Goal: Task Accomplishment & Management: Use online tool/utility

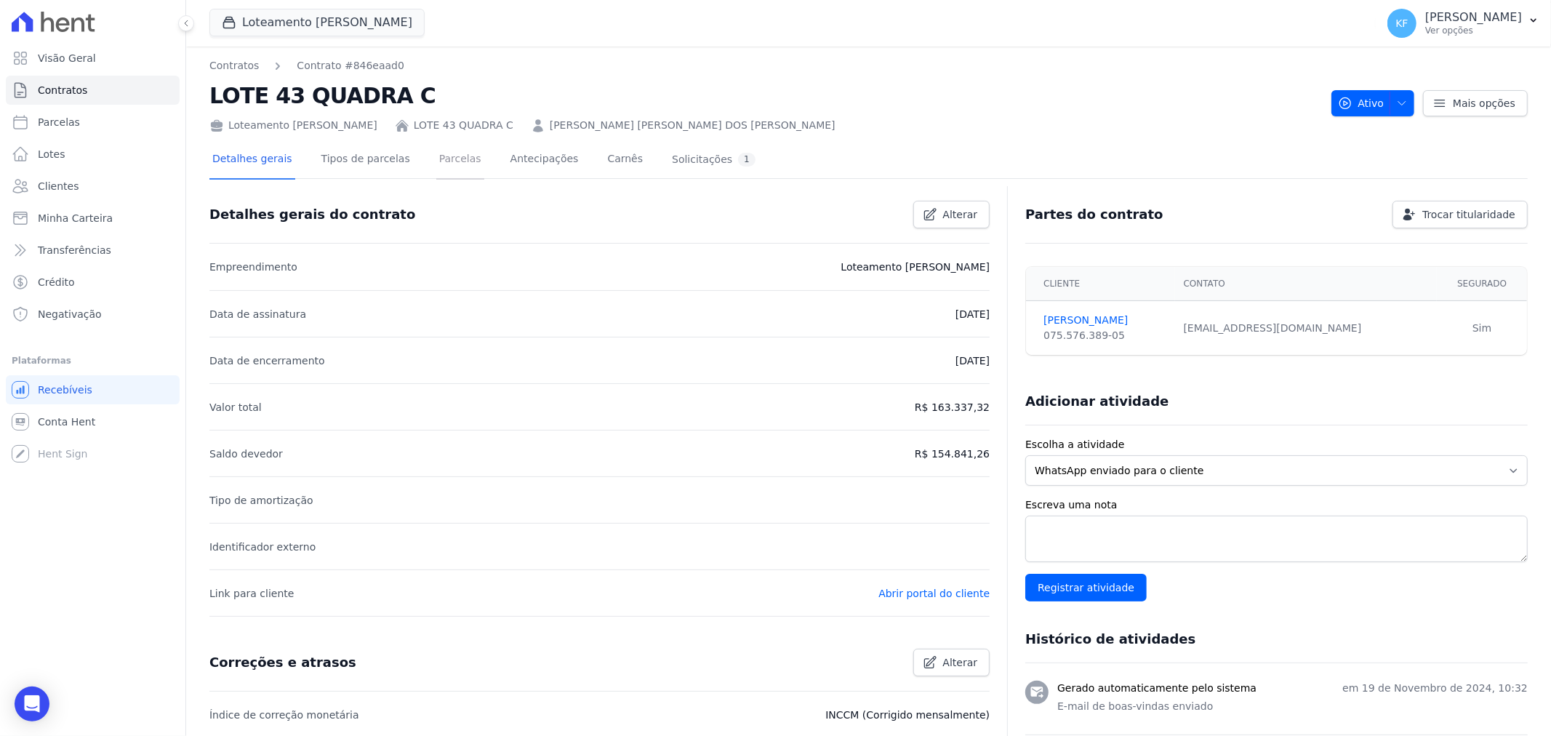
click at [445, 154] on link "Parcelas" at bounding box center [460, 160] width 48 height 39
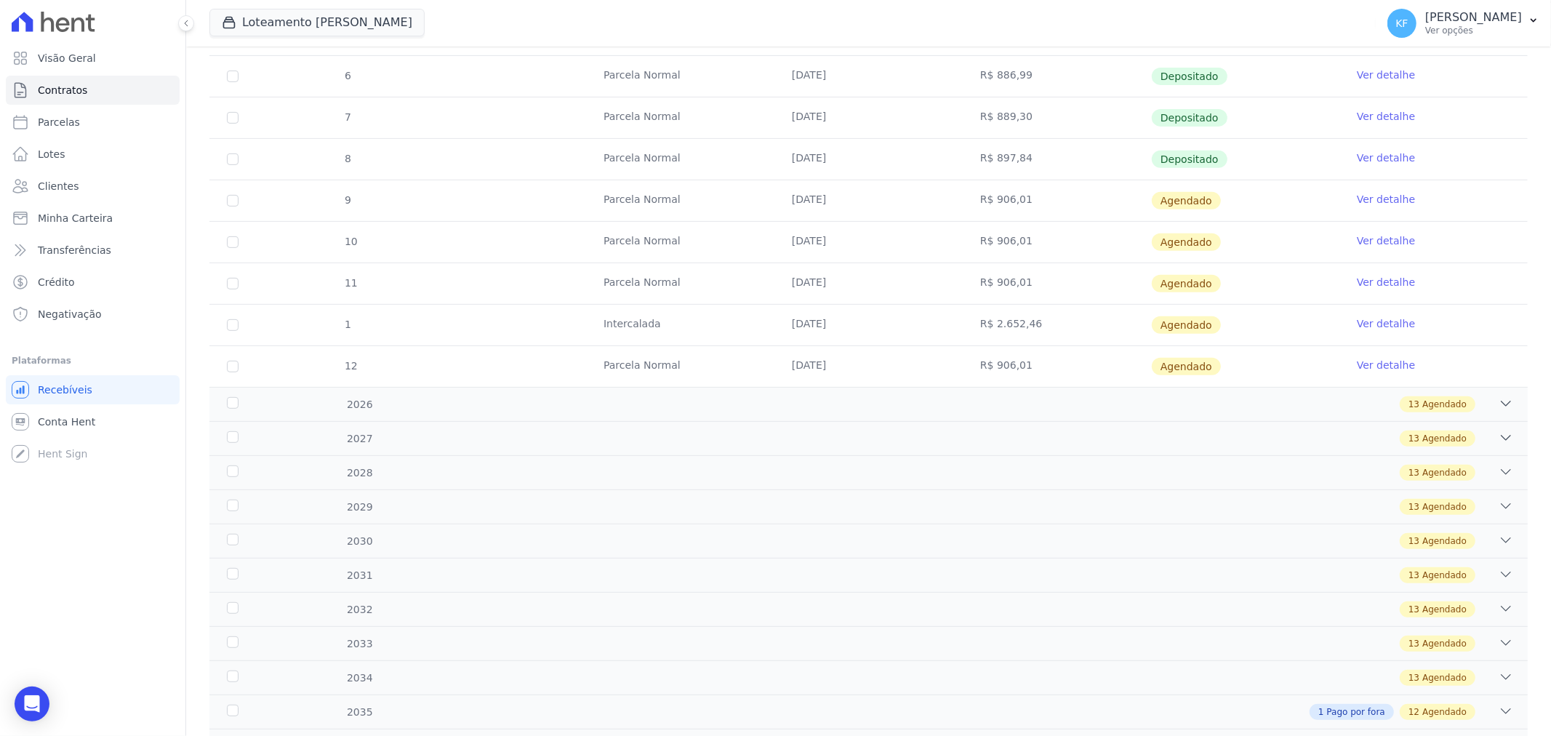
scroll to position [598, 0]
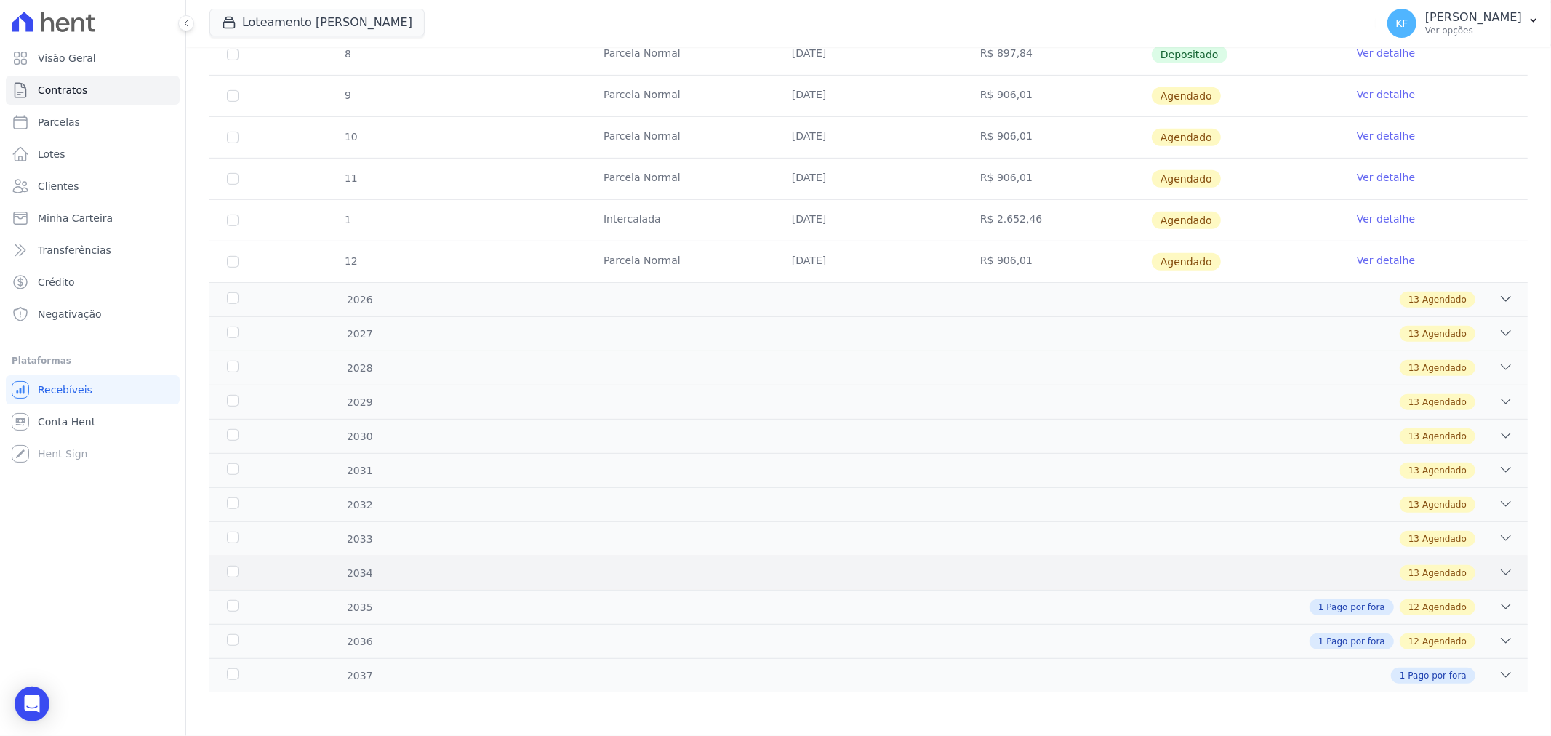
click at [627, 584] on div "2034 13 Agendado" at bounding box center [868, 573] width 1319 height 34
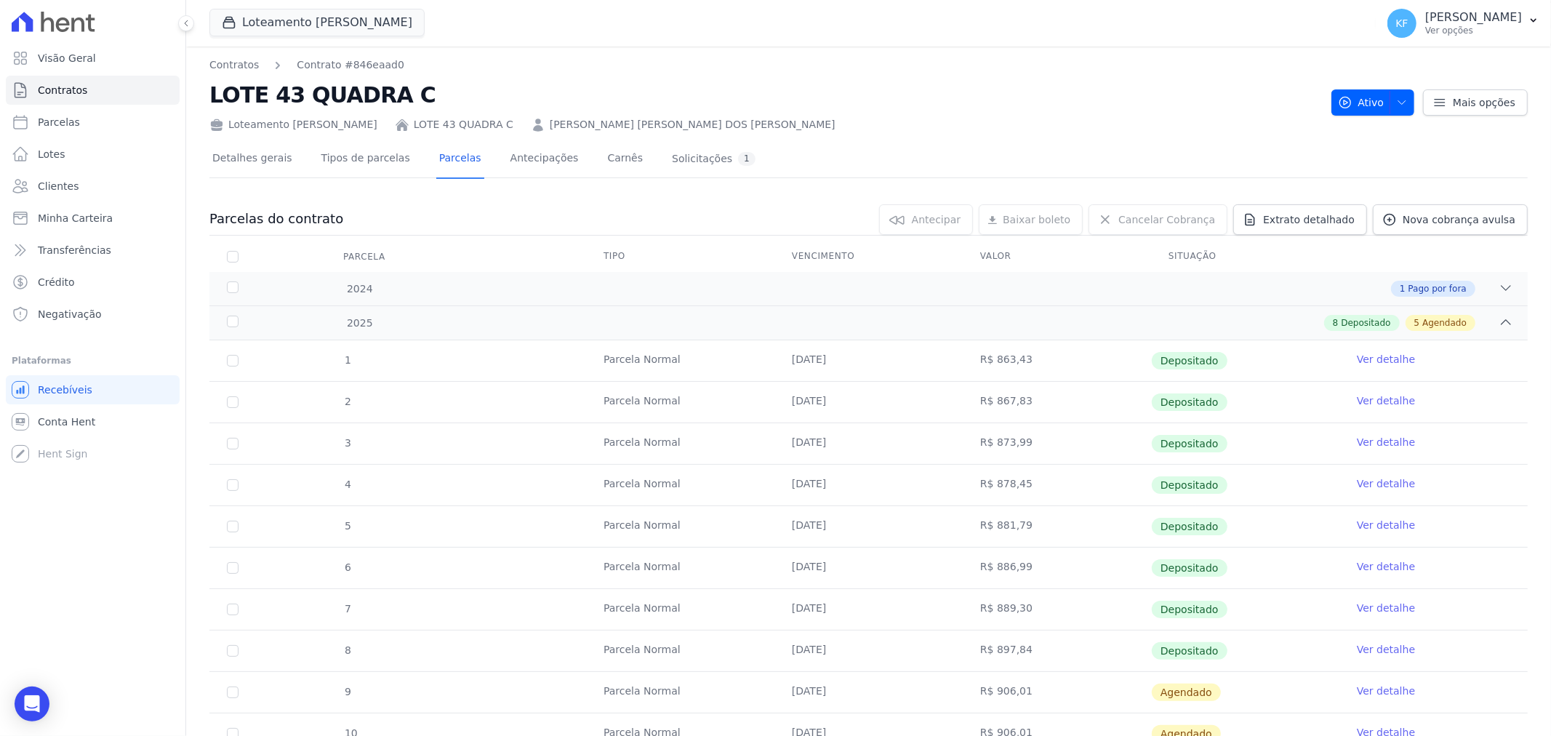
scroll to position [0, 0]
click at [271, 161] on link "Detalhes gerais" at bounding box center [252, 160] width 86 height 39
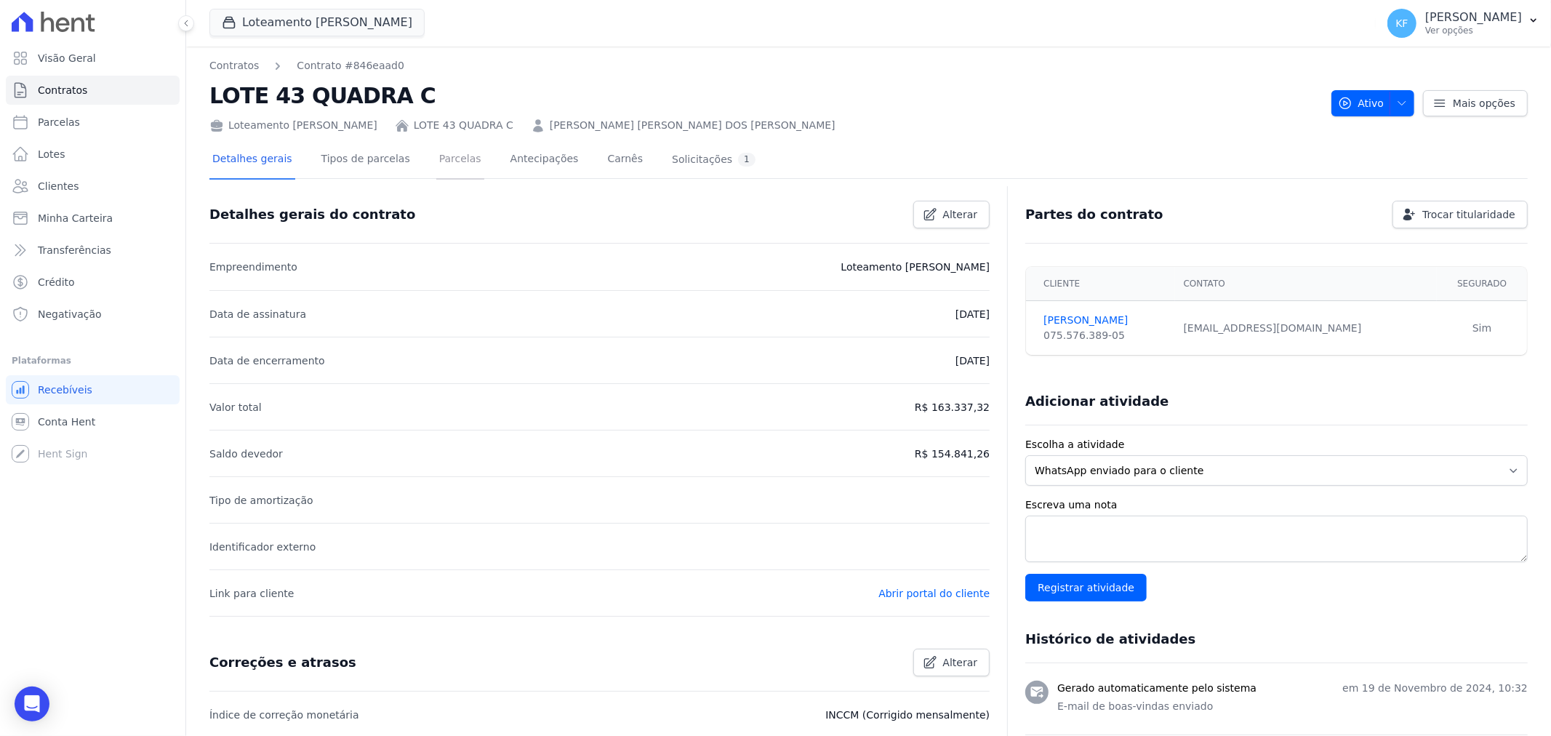
click at [436, 156] on link "Parcelas" at bounding box center [460, 160] width 48 height 39
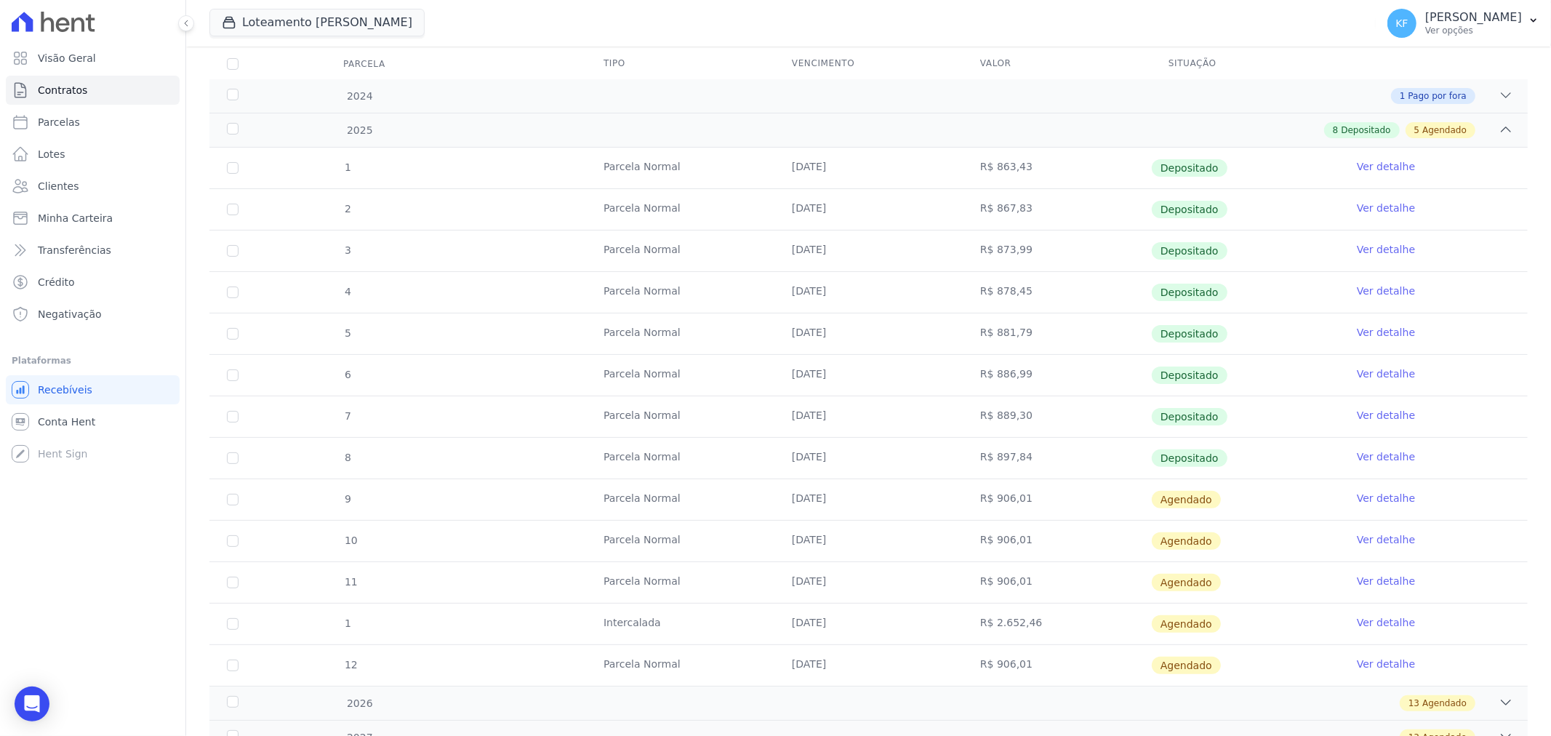
scroll to position [113, 0]
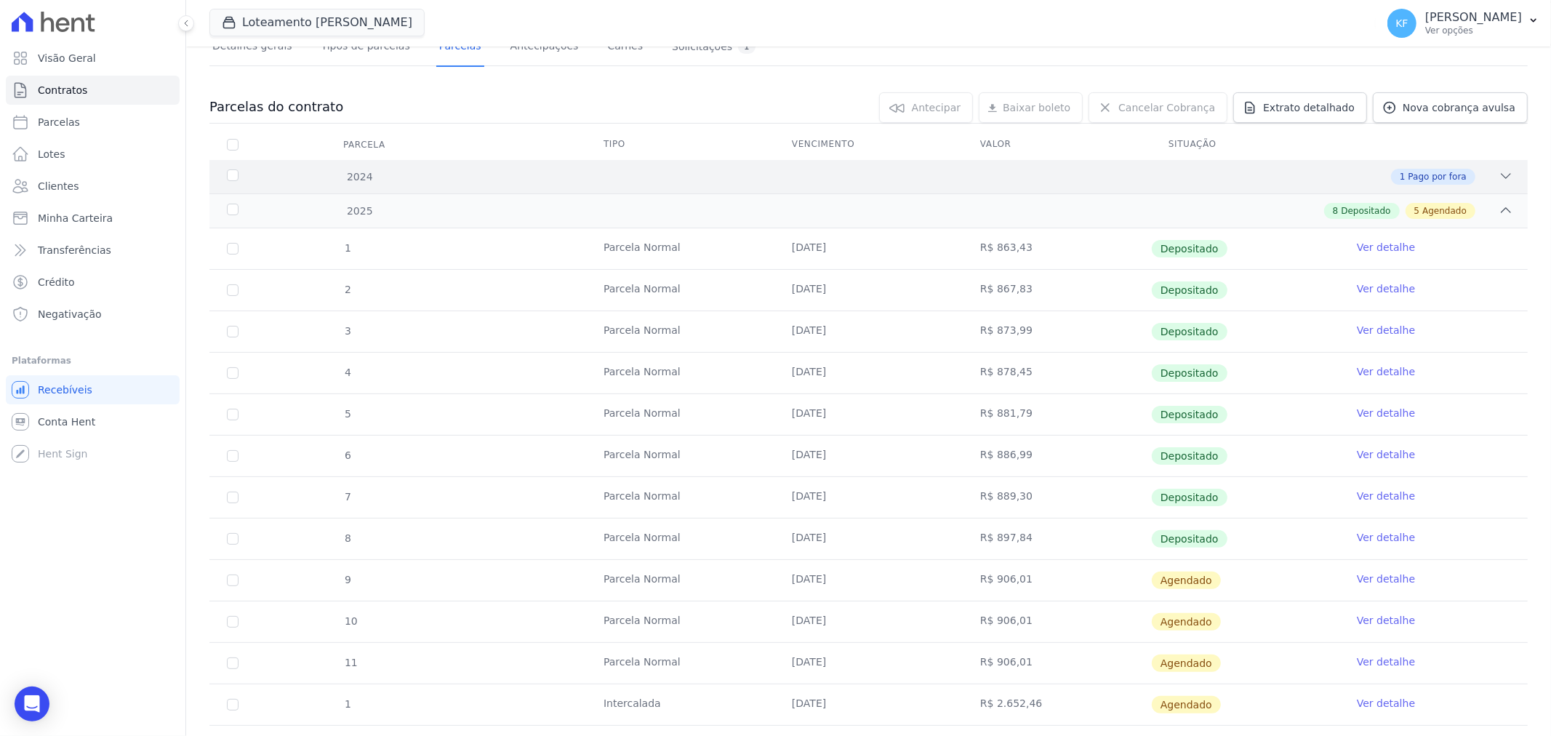
click at [847, 185] on div "2024 1 Pago por fora" at bounding box center [868, 176] width 1319 height 33
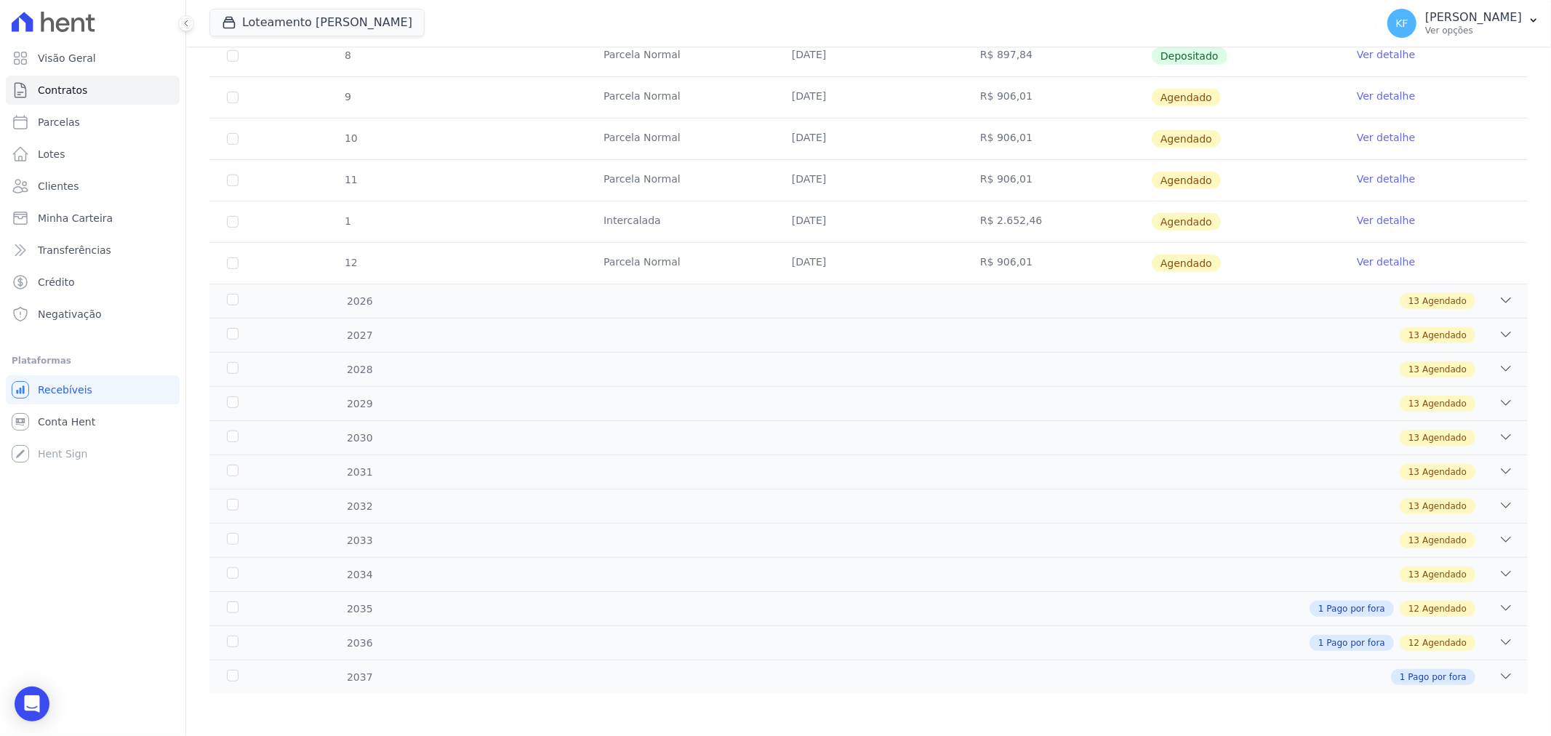
scroll to position [639, 0]
click at [1499, 679] on icon at bounding box center [1506, 675] width 15 height 15
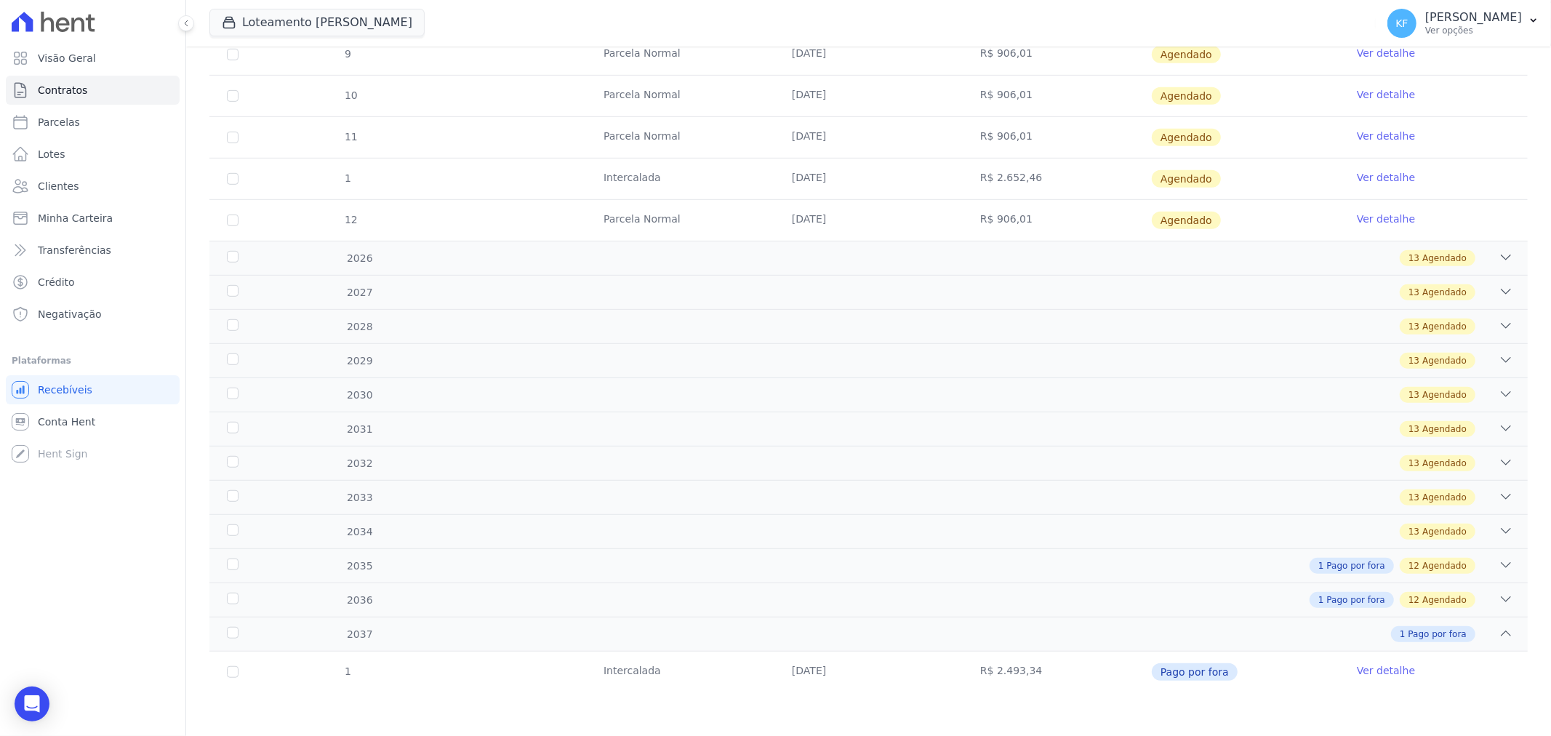
click at [1385, 675] on link "Ver detalhe" at bounding box center [1386, 670] width 58 height 15
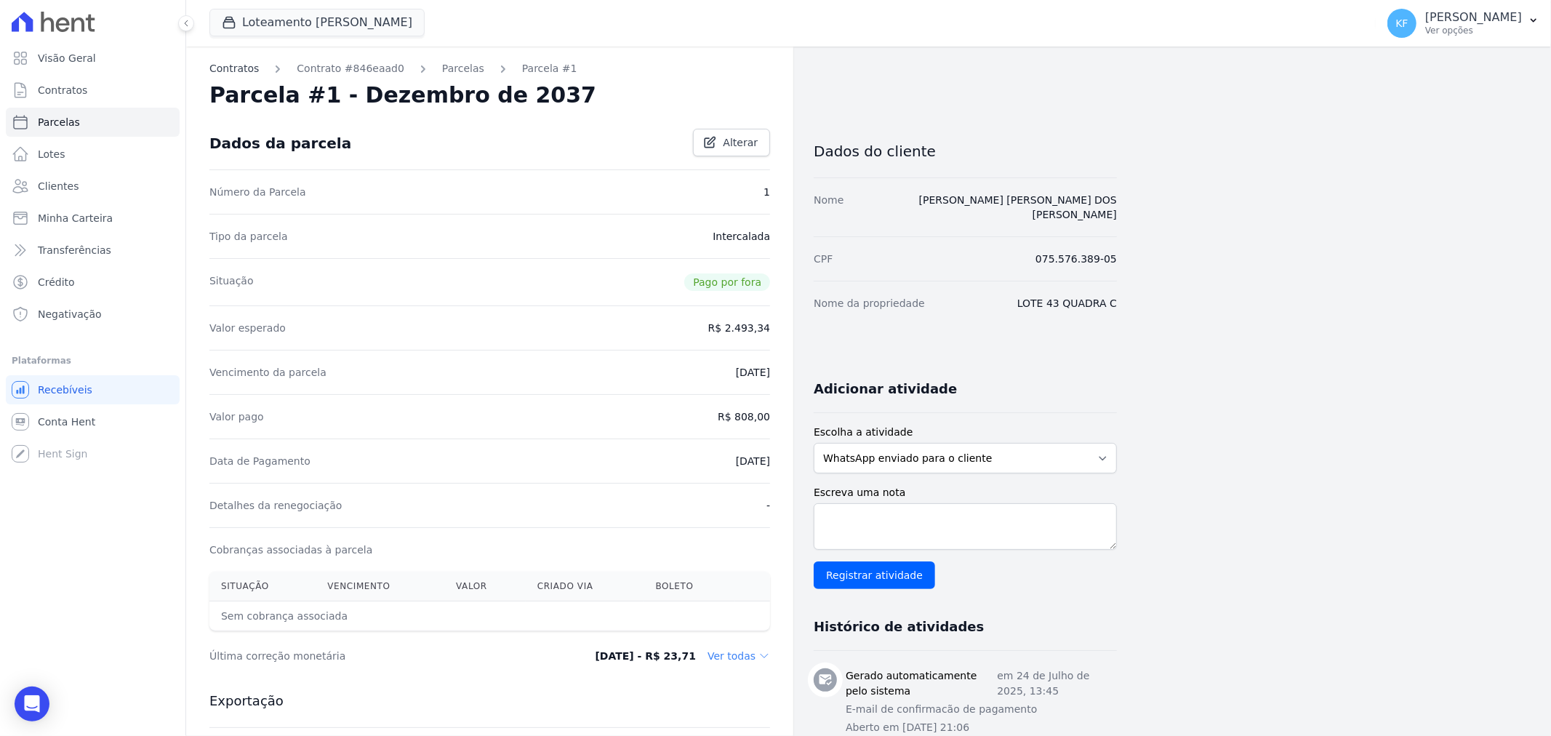
click at [237, 71] on link "Contratos" at bounding box center [233, 68] width 49 height 15
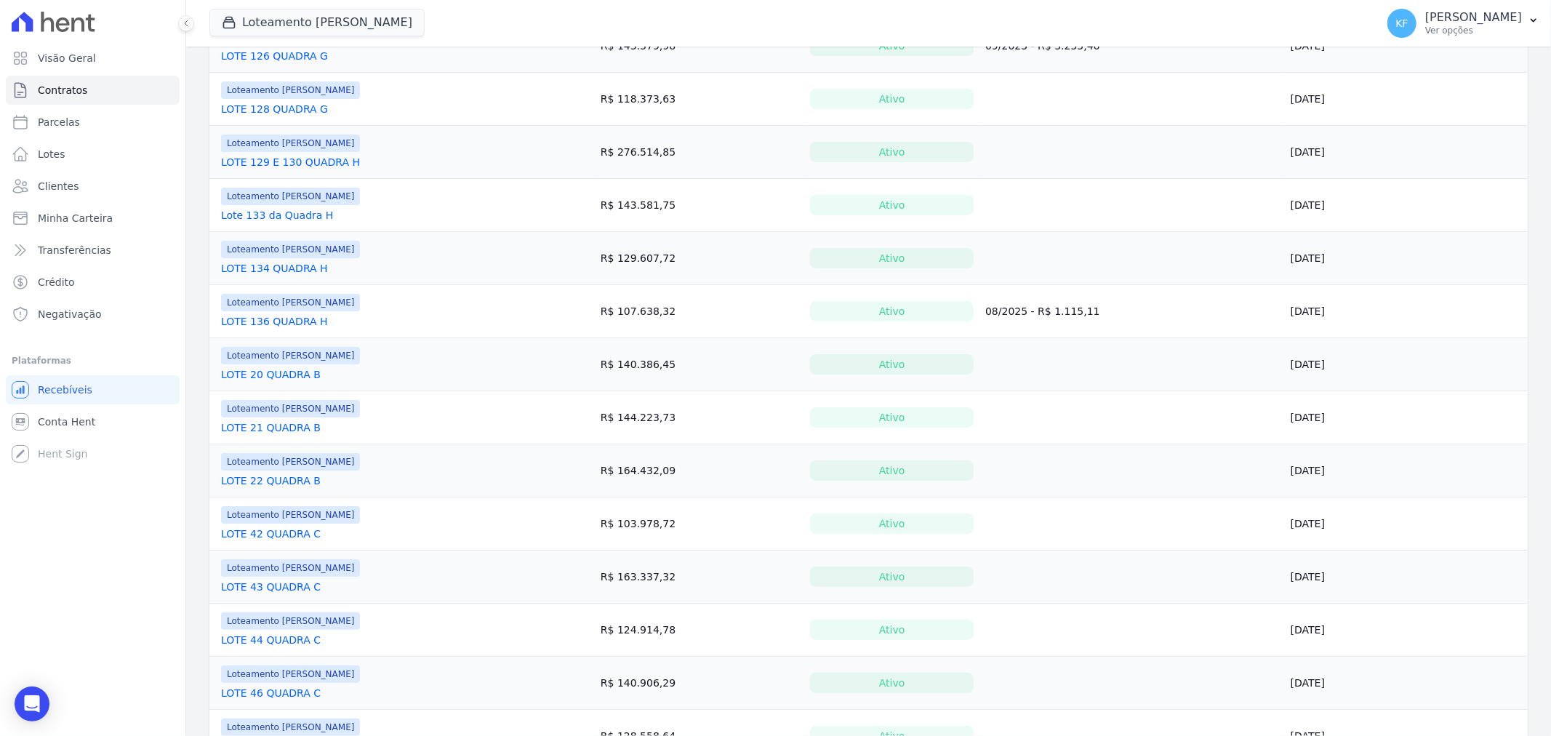
scroll to position [404, 0]
click at [272, 583] on link "LOTE 43 QUADRA C" at bounding box center [271, 586] width 100 height 15
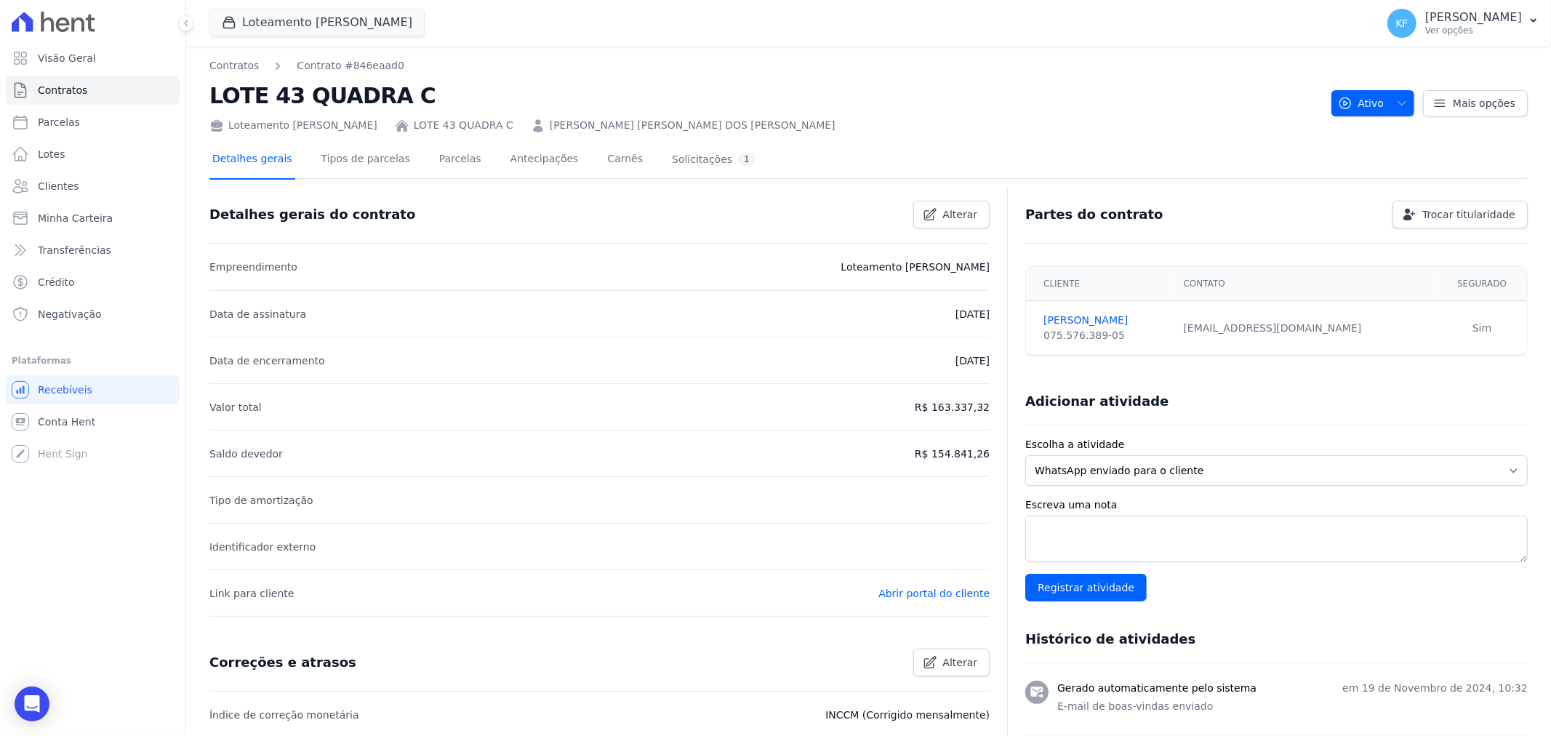
click at [246, 162] on link "Detalhes gerais" at bounding box center [252, 160] width 86 height 39
click at [455, 161] on link "Parcelas" at bounding box center [460, 160] width 48 height 39
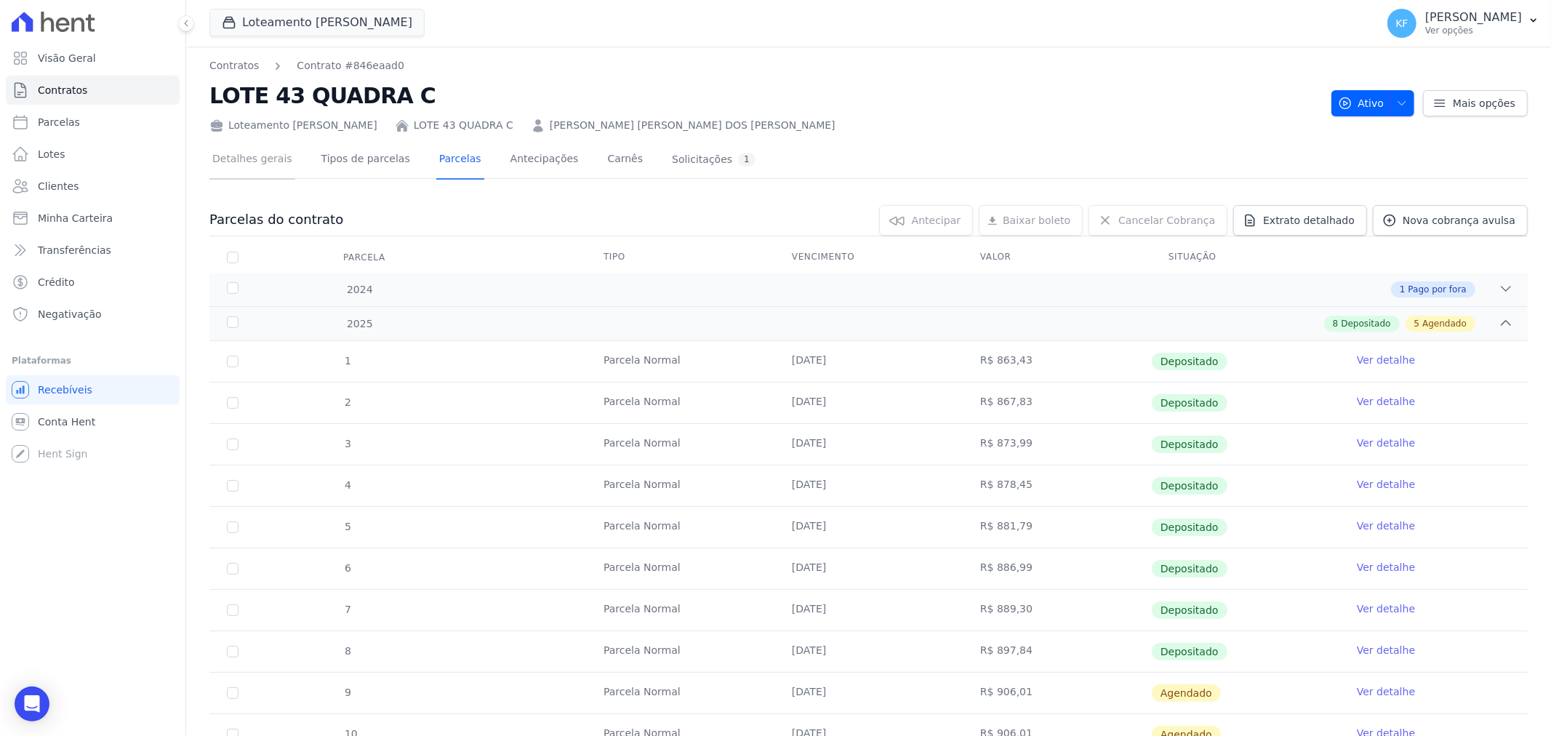
click at [263, 161] on link "Detalhes gerais" at bounding box center [252, 160] width 86 height 39
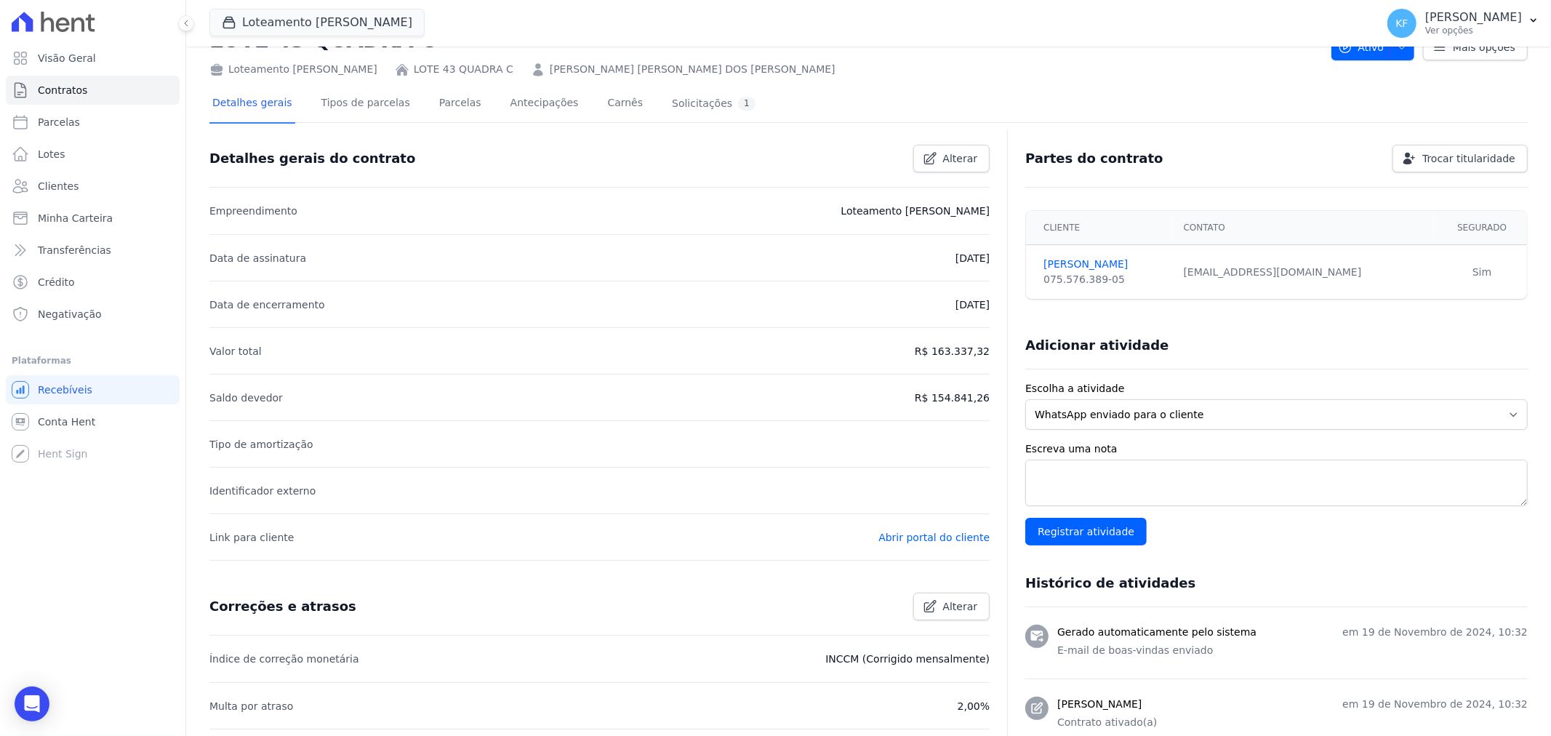
scroll to position [81, 0]
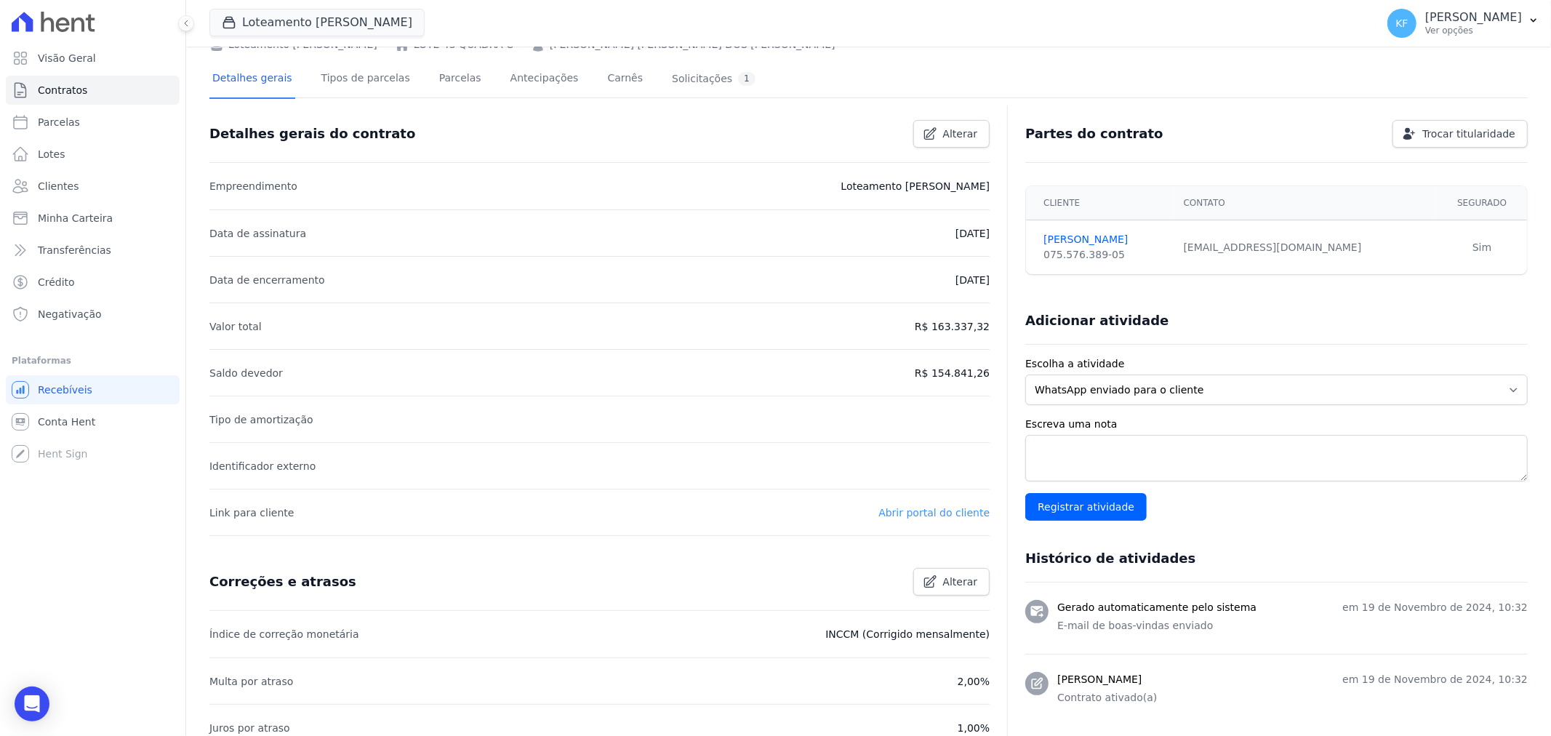
click at [938, 510] on link "Abrir portal do cliente" at bounding box center [934, 513] width 111 height 12
drag, startPoint x: 1036, startPoint y: 255, endPoint x: 1103, endPoint y: 253, distance: 66.2
click at [1103, 253] on div "075.576.389-05" at bounding box center [1105, 254] width 122 height 15
copy div "075.576.389-05"
click at [436, 71] on link "Parcelas" at bounding box center [460, 79] width 48 height 39
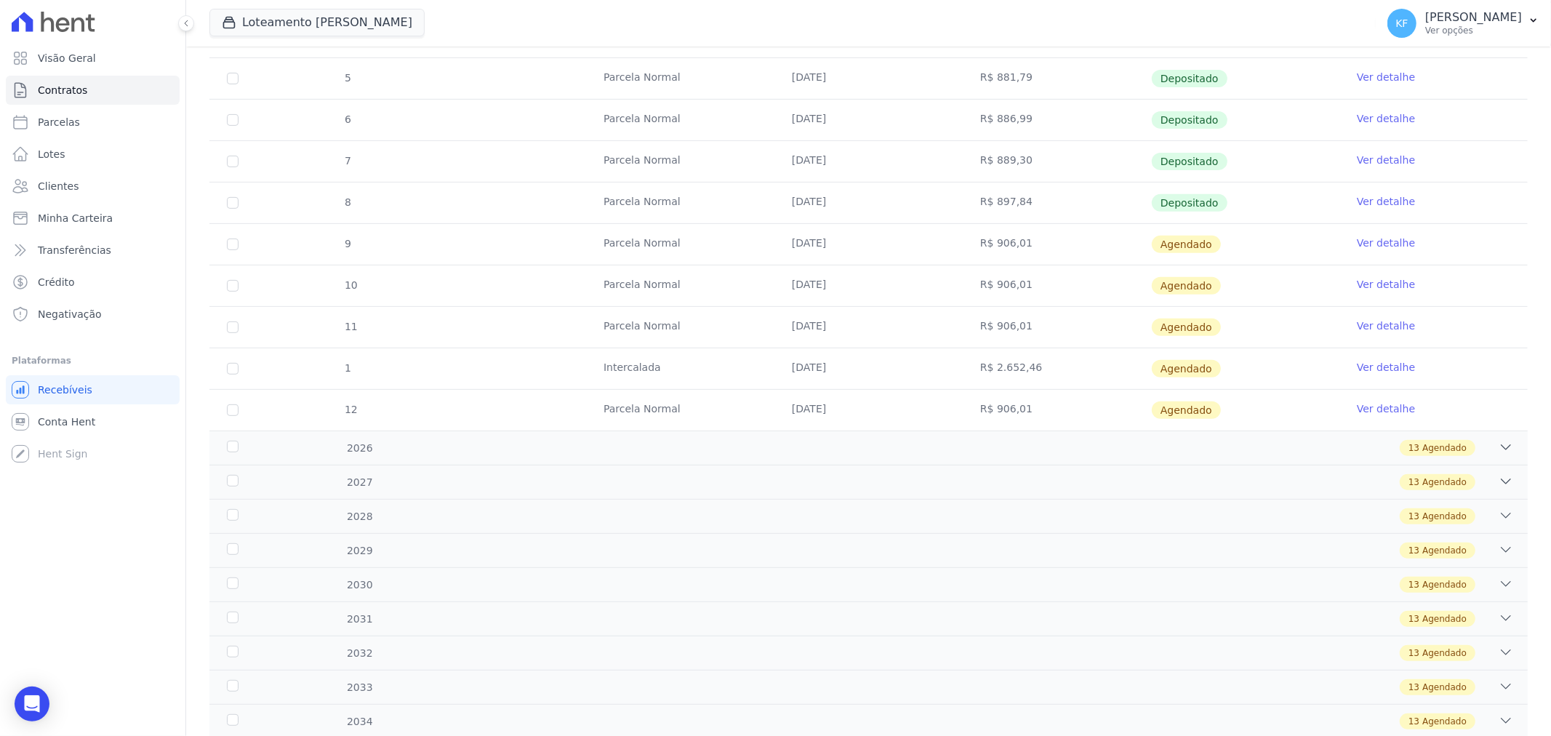
scroll to position [598, 0]
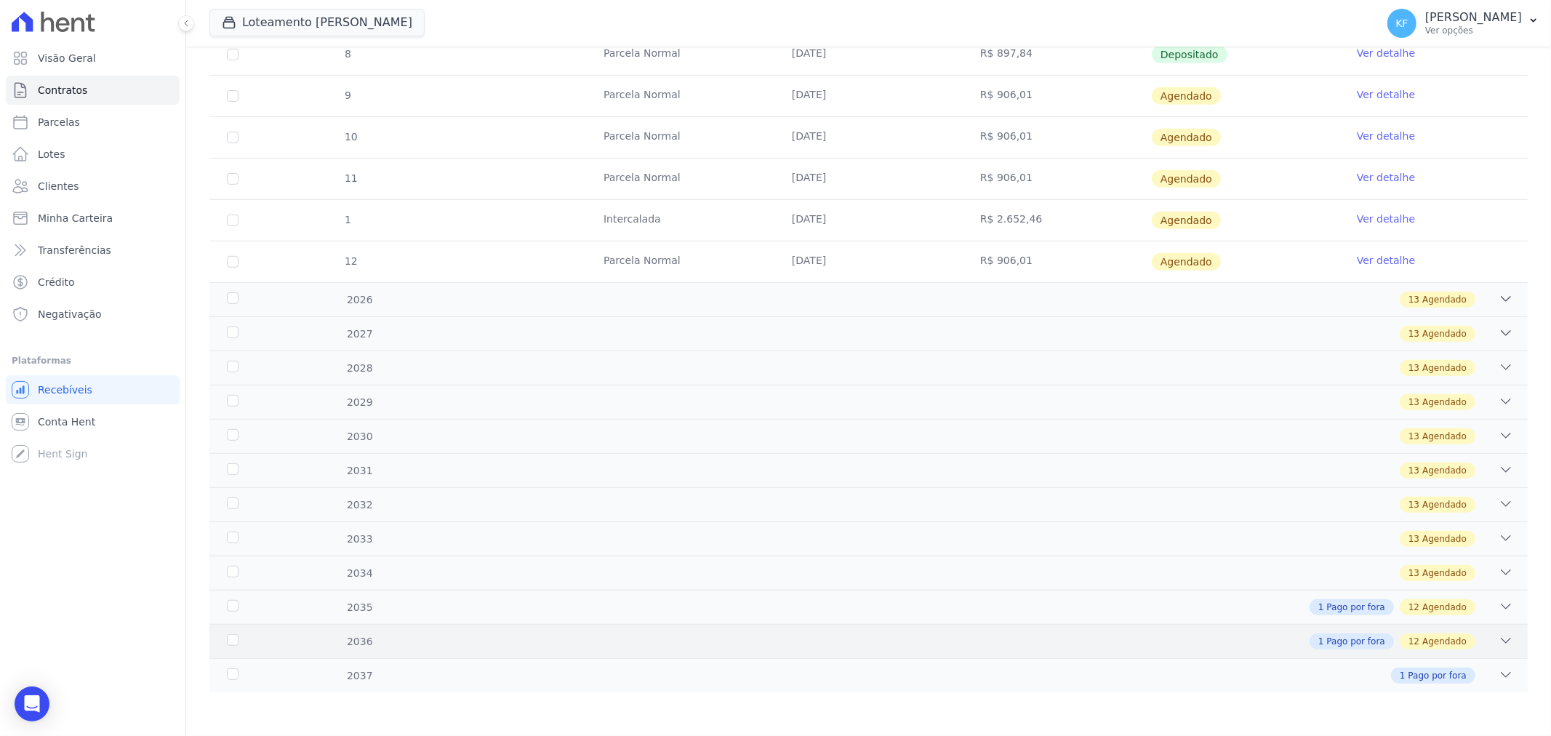
click at [583, 647] on div "1 Pago por fora 12 Agendado" at bounding box center [934, 642] width 1160 height 16
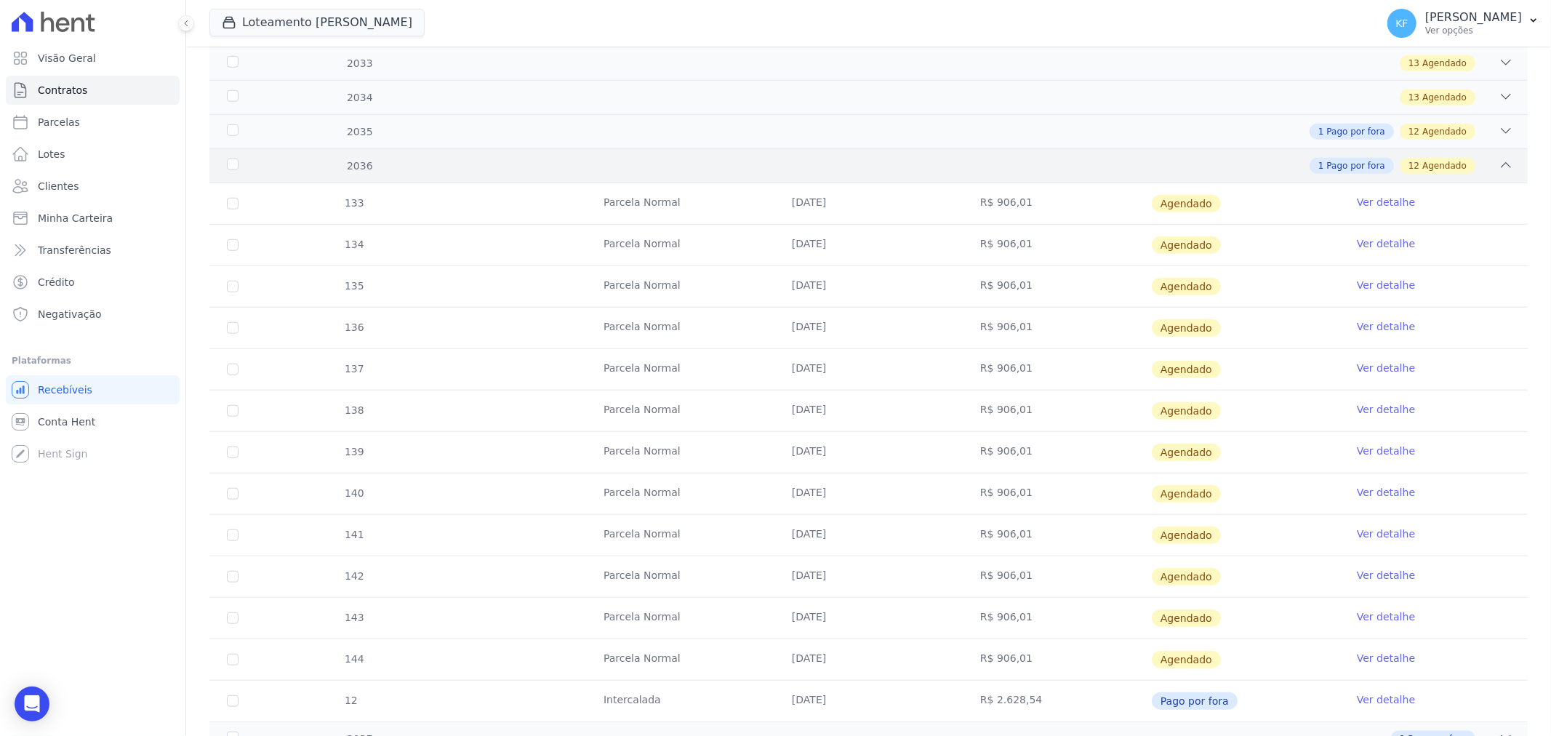
scroll to position [1138, 0]
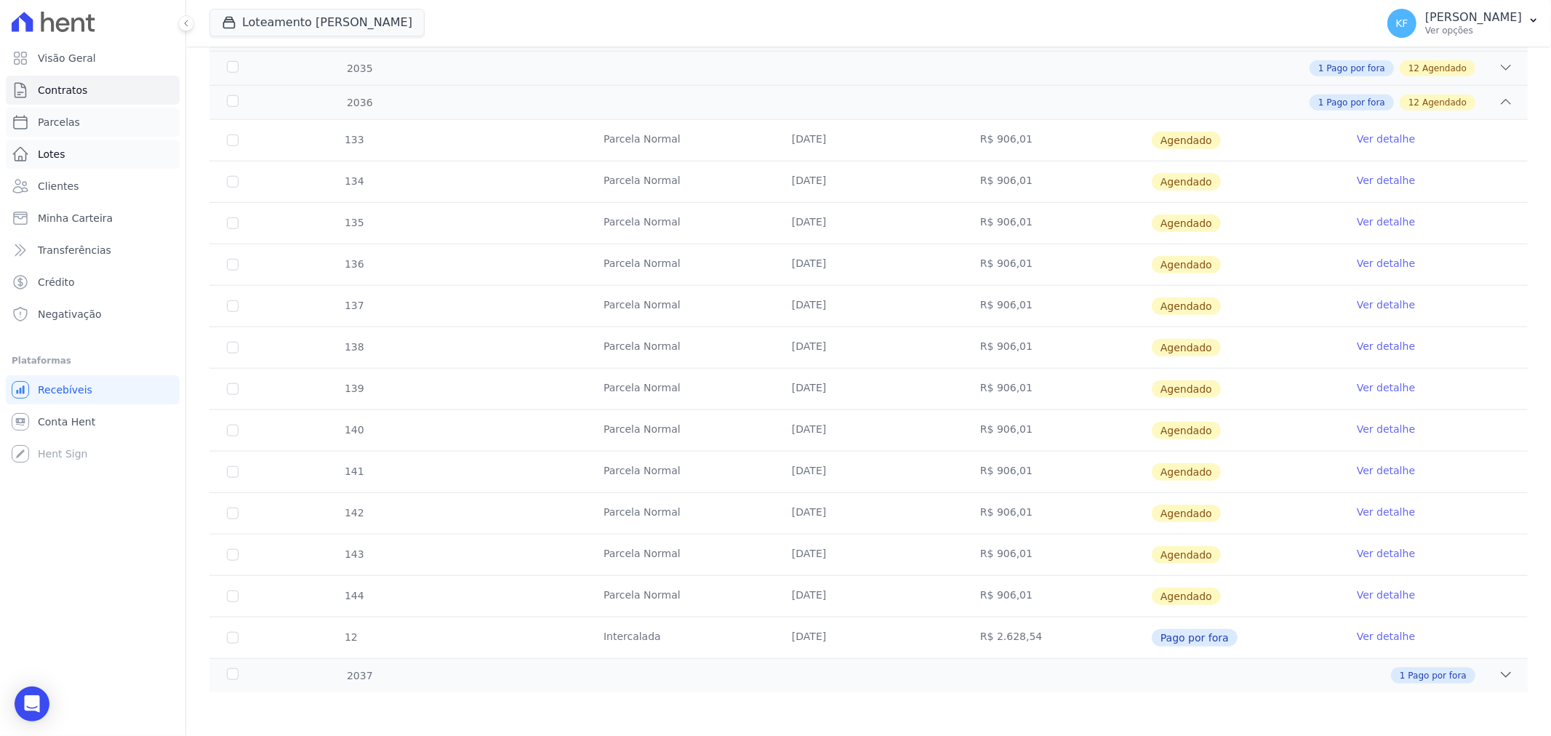
drag, startPoint x: 53, startPoint y: 127, endPoint x: 93, endPoint y: 166, distance: 56.1
click at [53, 127] on span "Parcelas" at bounding box center [59, 122] width 42 height 15
select select
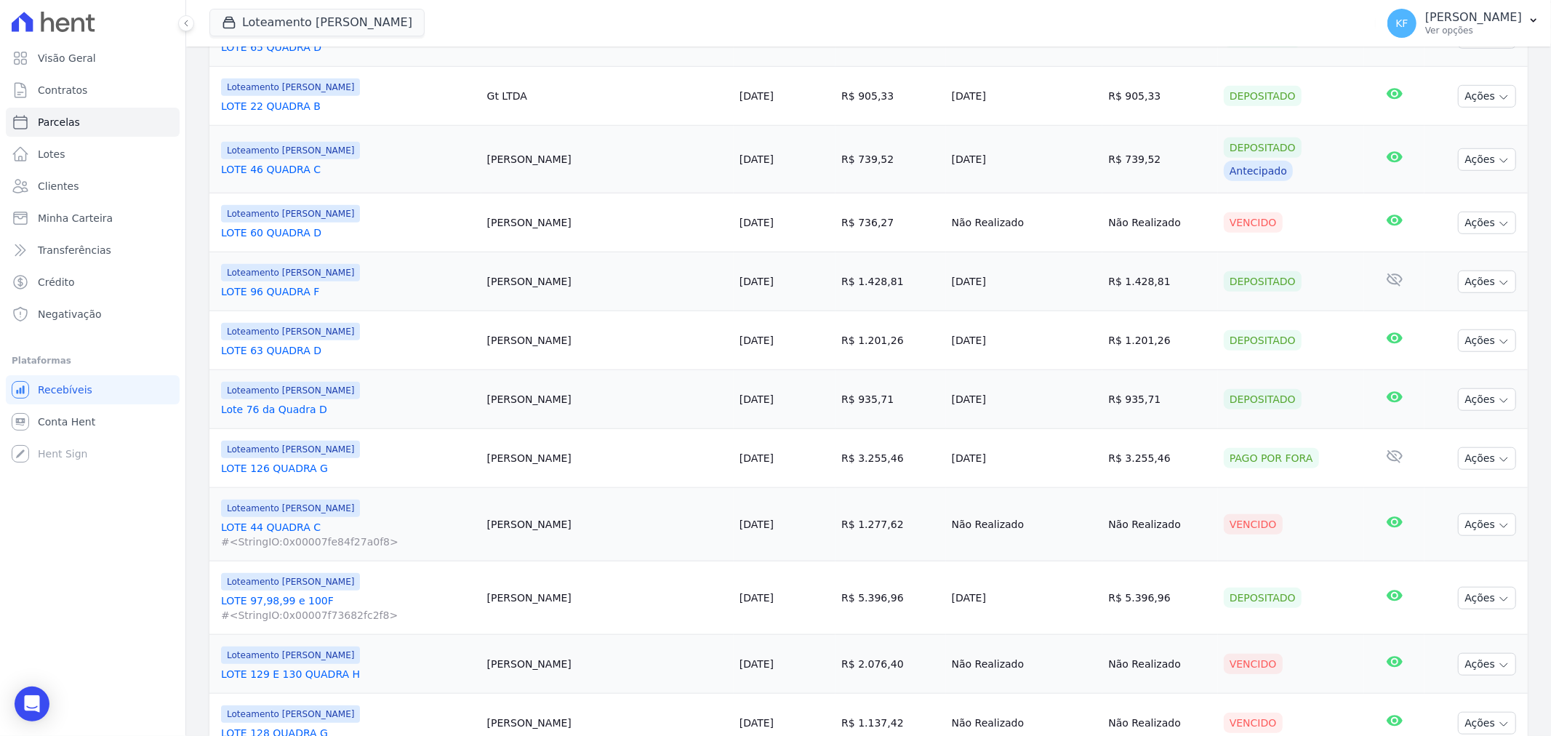
scroll to position [1131, 0]
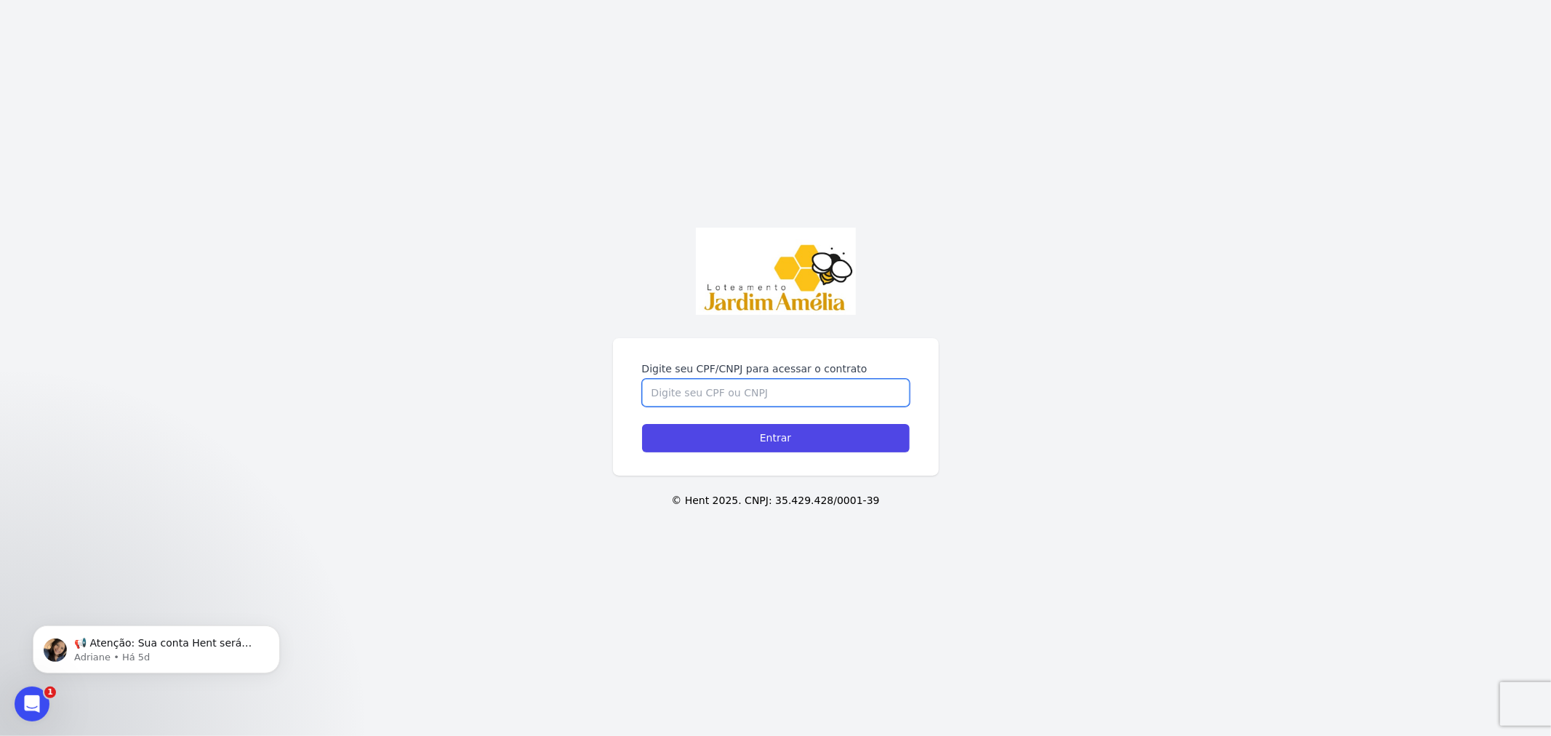
click at [828, 400] on input "Digite seu CPF/CNPJ para acessar o contrato" at bounding box center [776, 393] width 268 height 28
paste input "075.576.389-05"
type input "075.576.389-05"
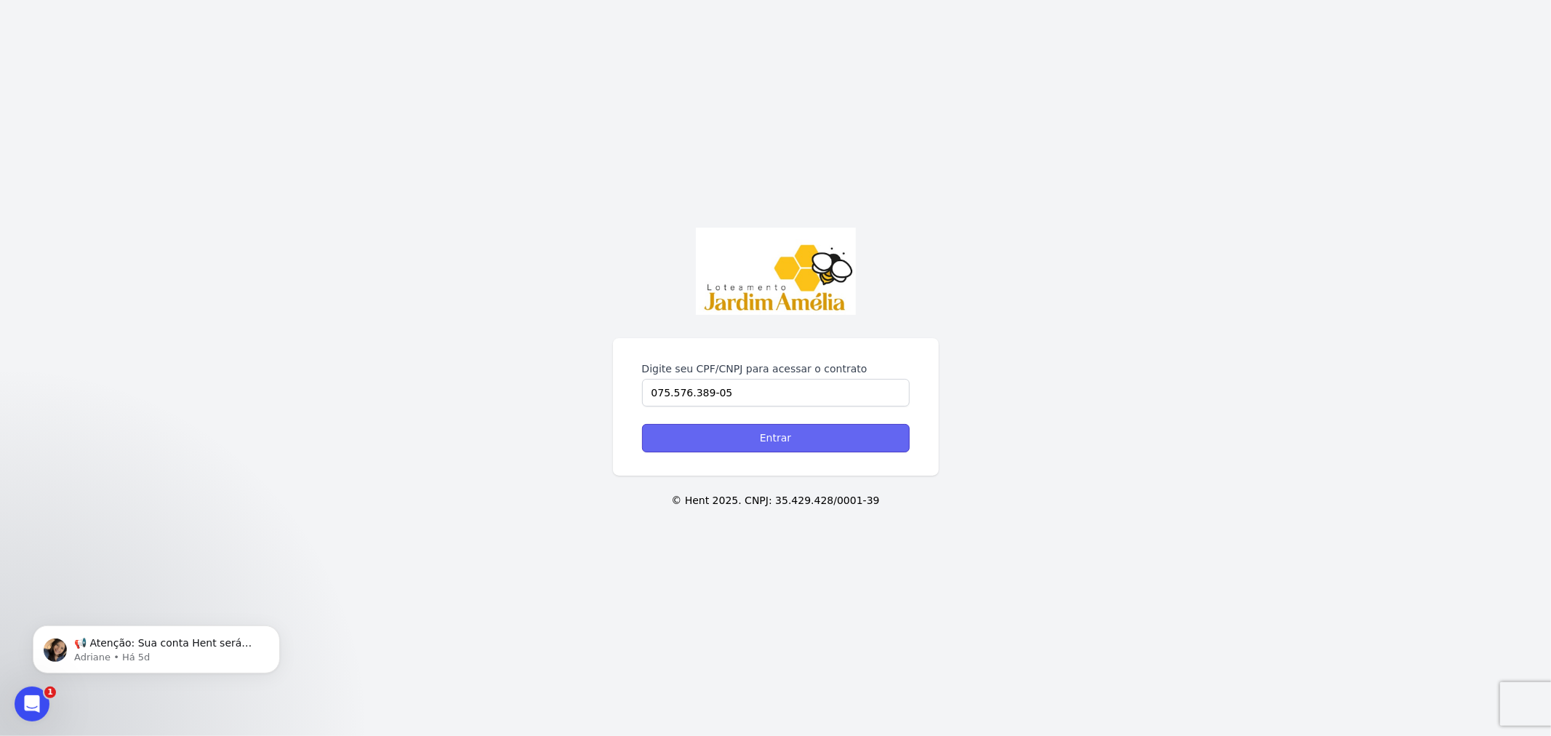
click at [834, 434] on input "Entrar" at bounding box center [776, 438] width 268 height 28
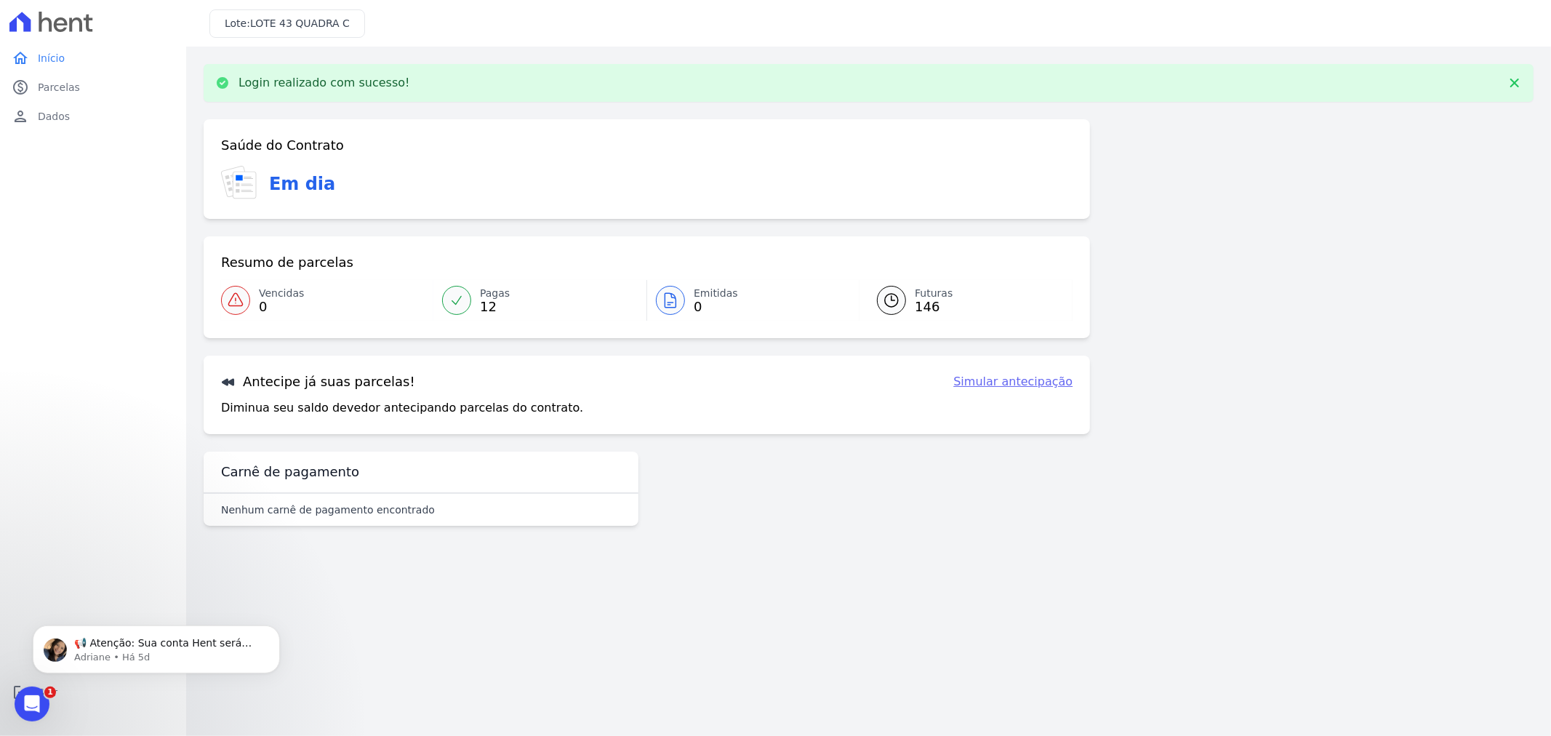
click at [485, 303] on span "12" at bounding box center [495, 307] width 30 height 12
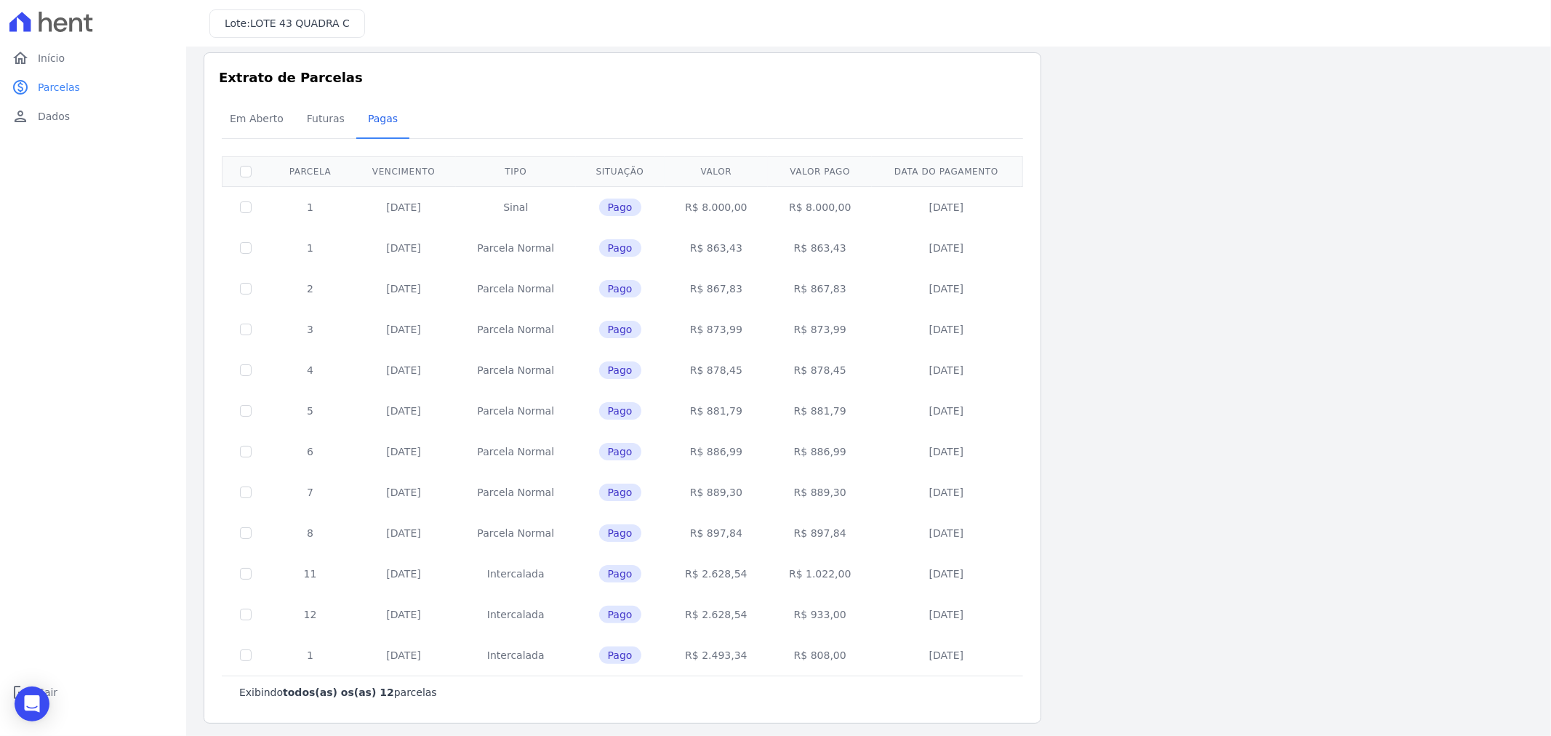
scroll to position [15, 0]
click at [323, 114] on span "Futuras" at bounding box center [325, 114] width 55 height 29
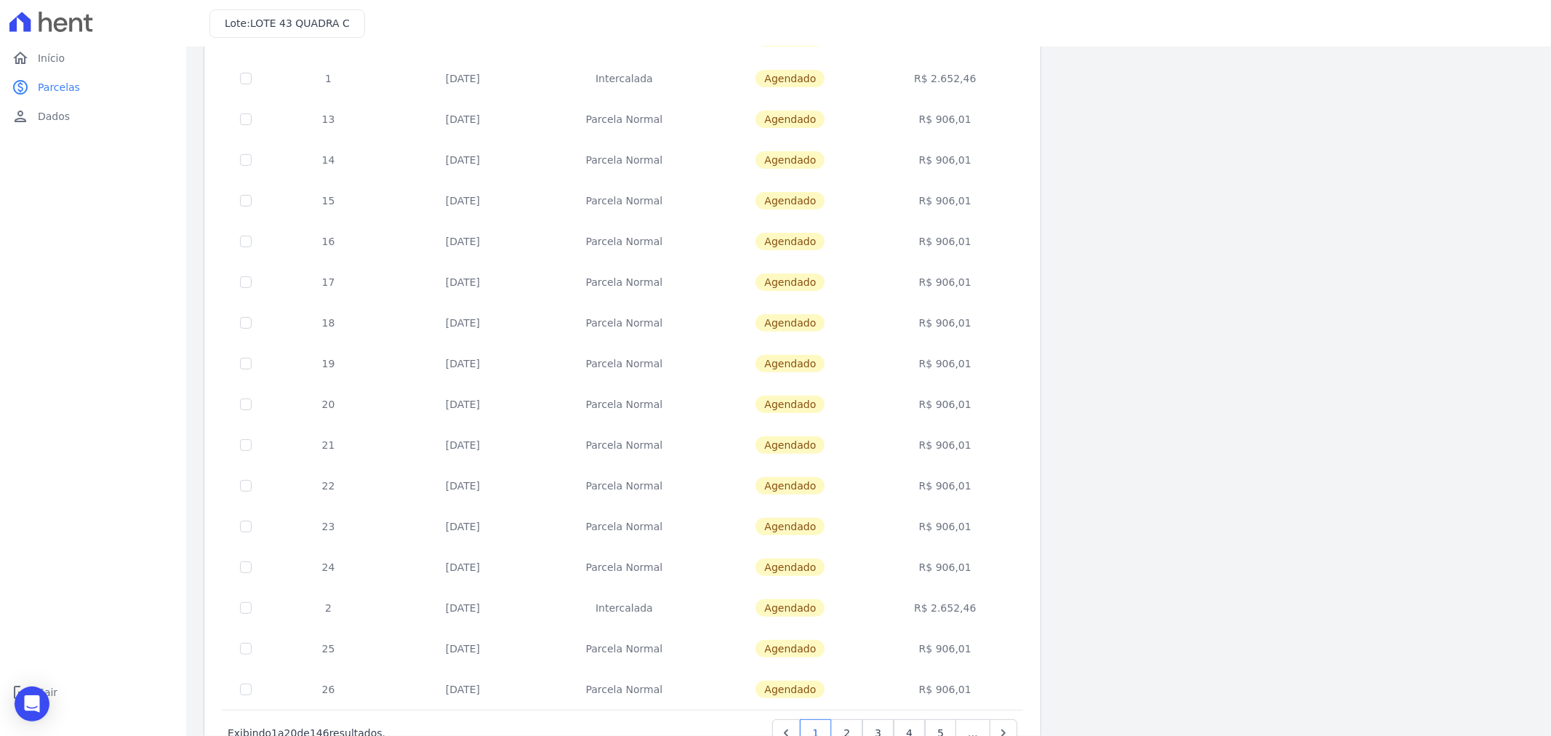
scroll to position [360, 0]
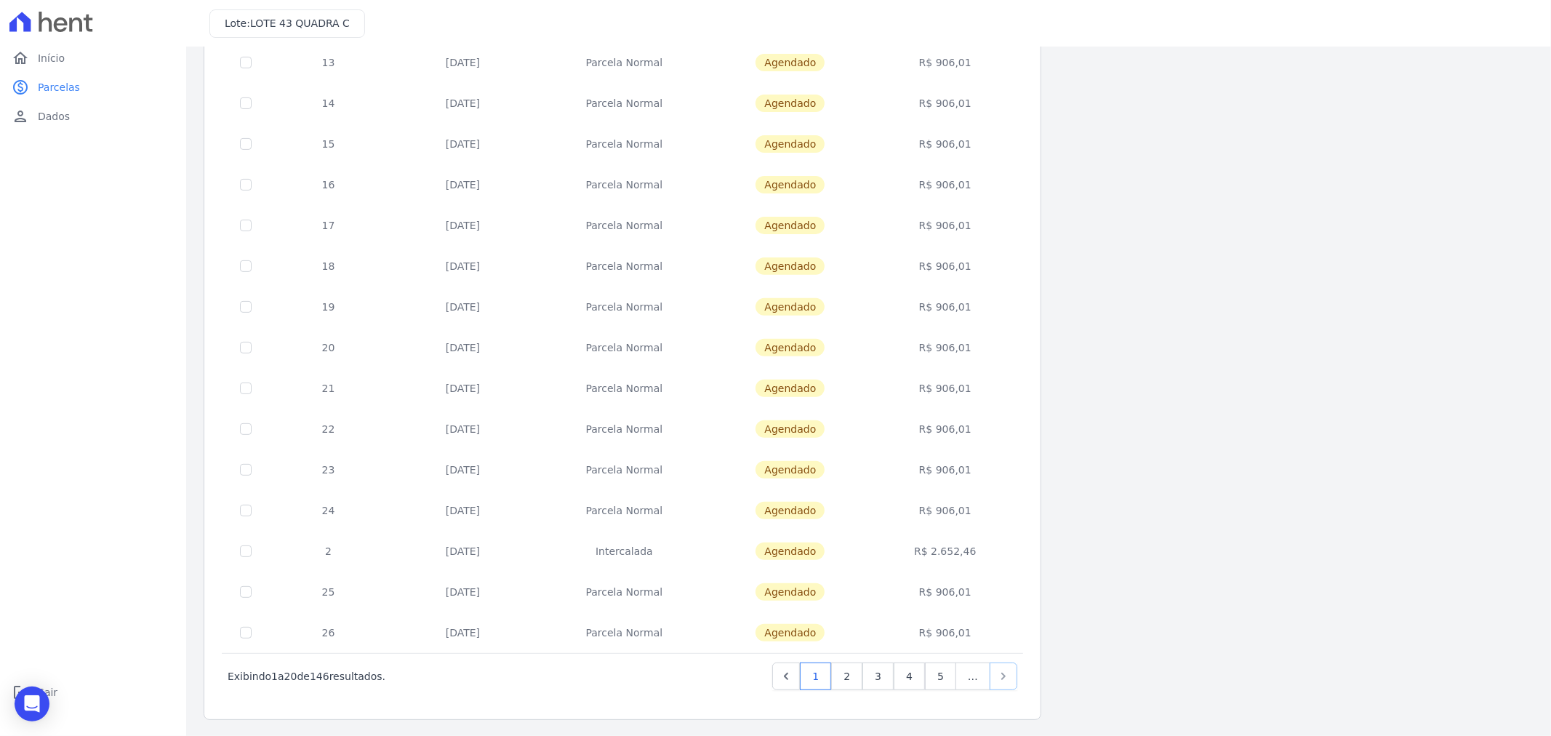
click at [1009, 669] on icon "Next" at bounding box center [1003, 676] width 15 height 15
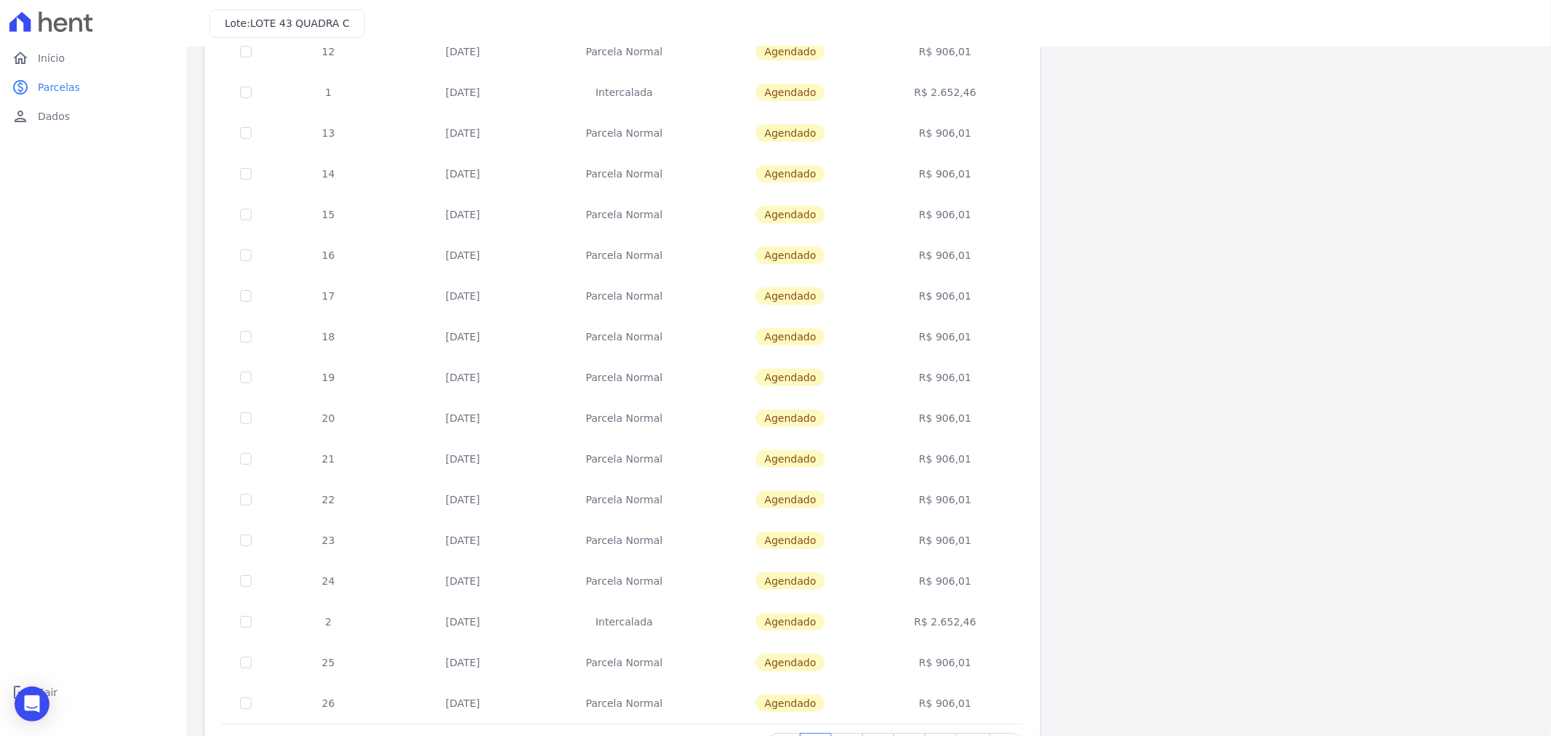
scroll to position [360, 0]
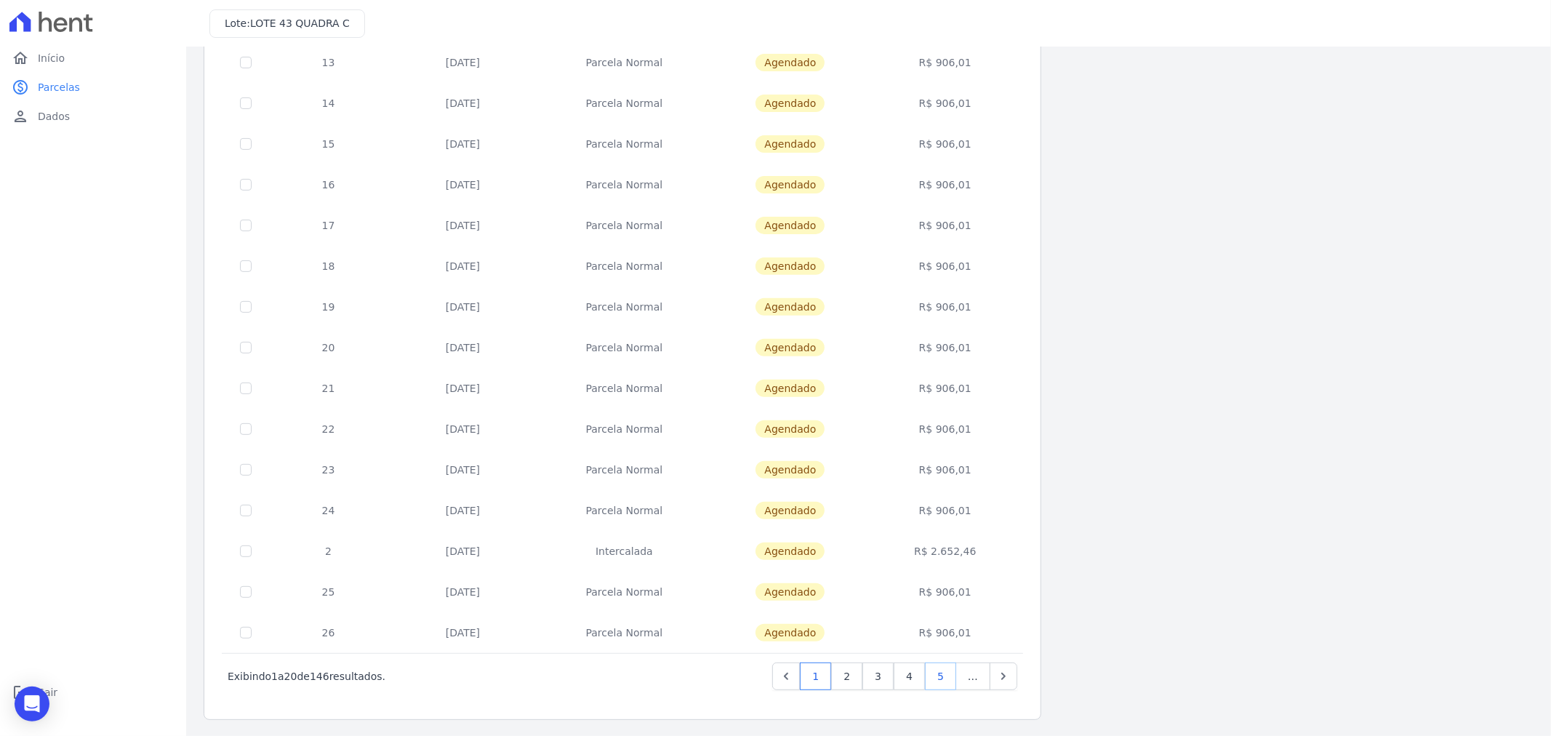
click at [946, 677] on link "5" at bounding box center [940, 677] width 31 height 28
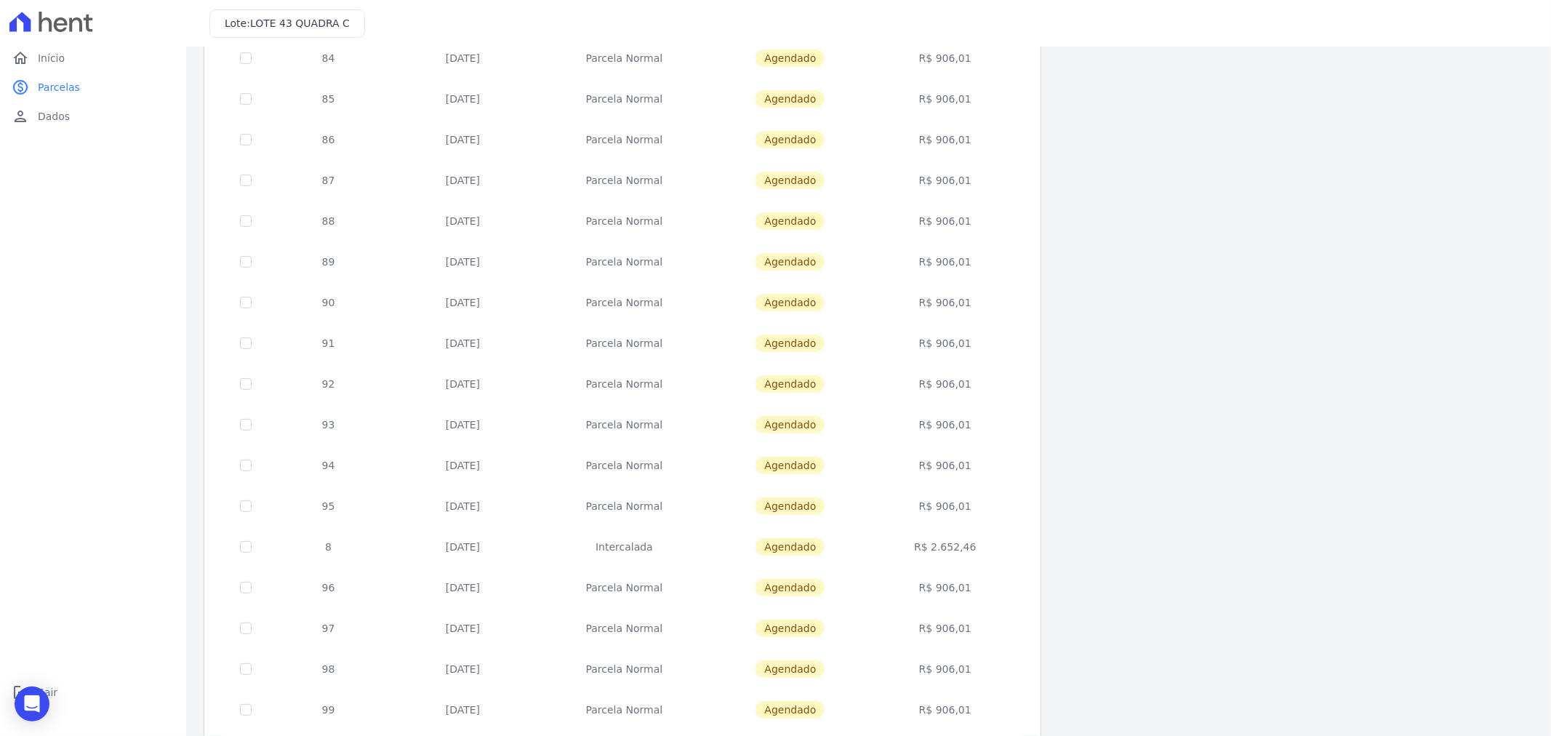
scroll to position [360, 0]
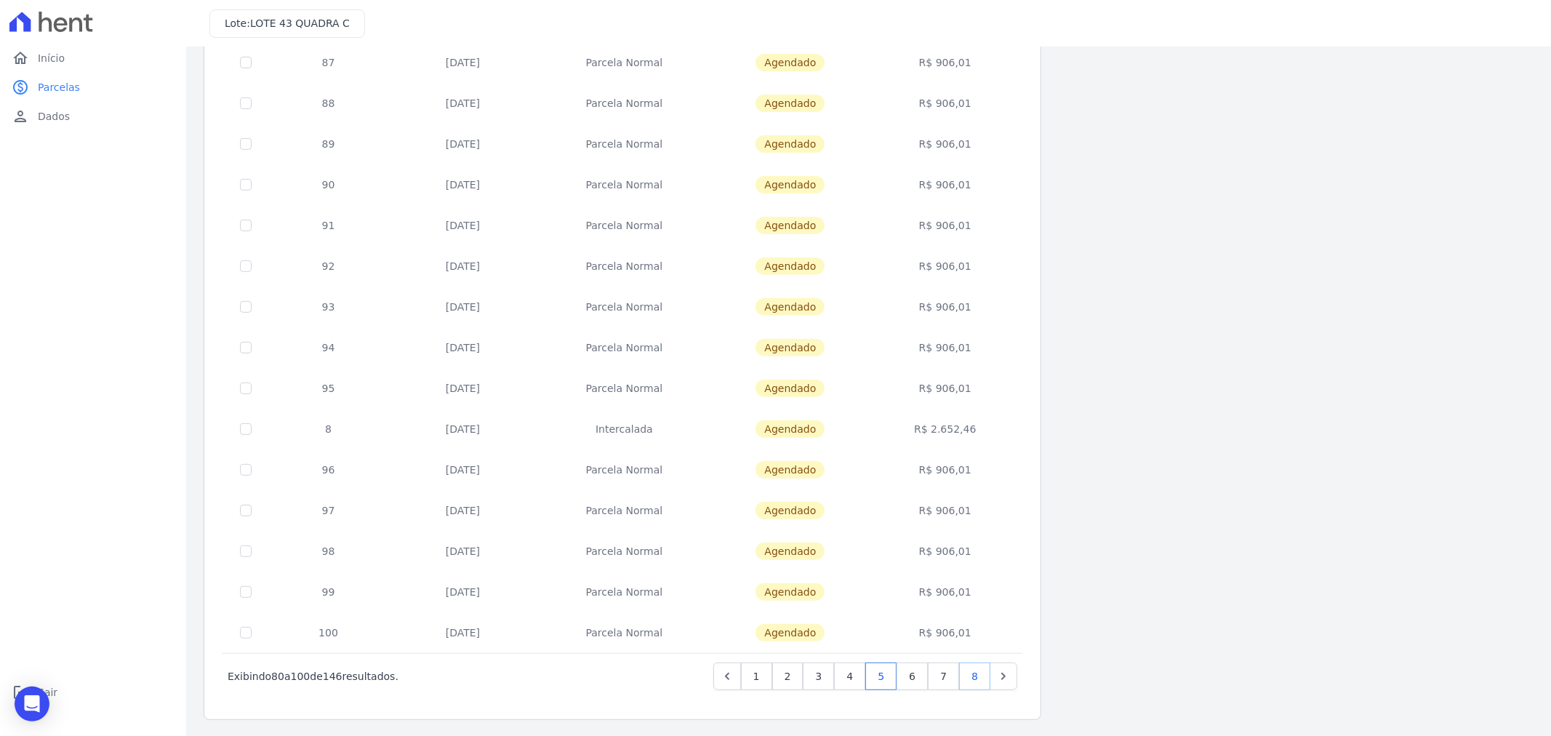
click at [984, 680] on link "8" at bounding box center [974, 677] width 31 height 28
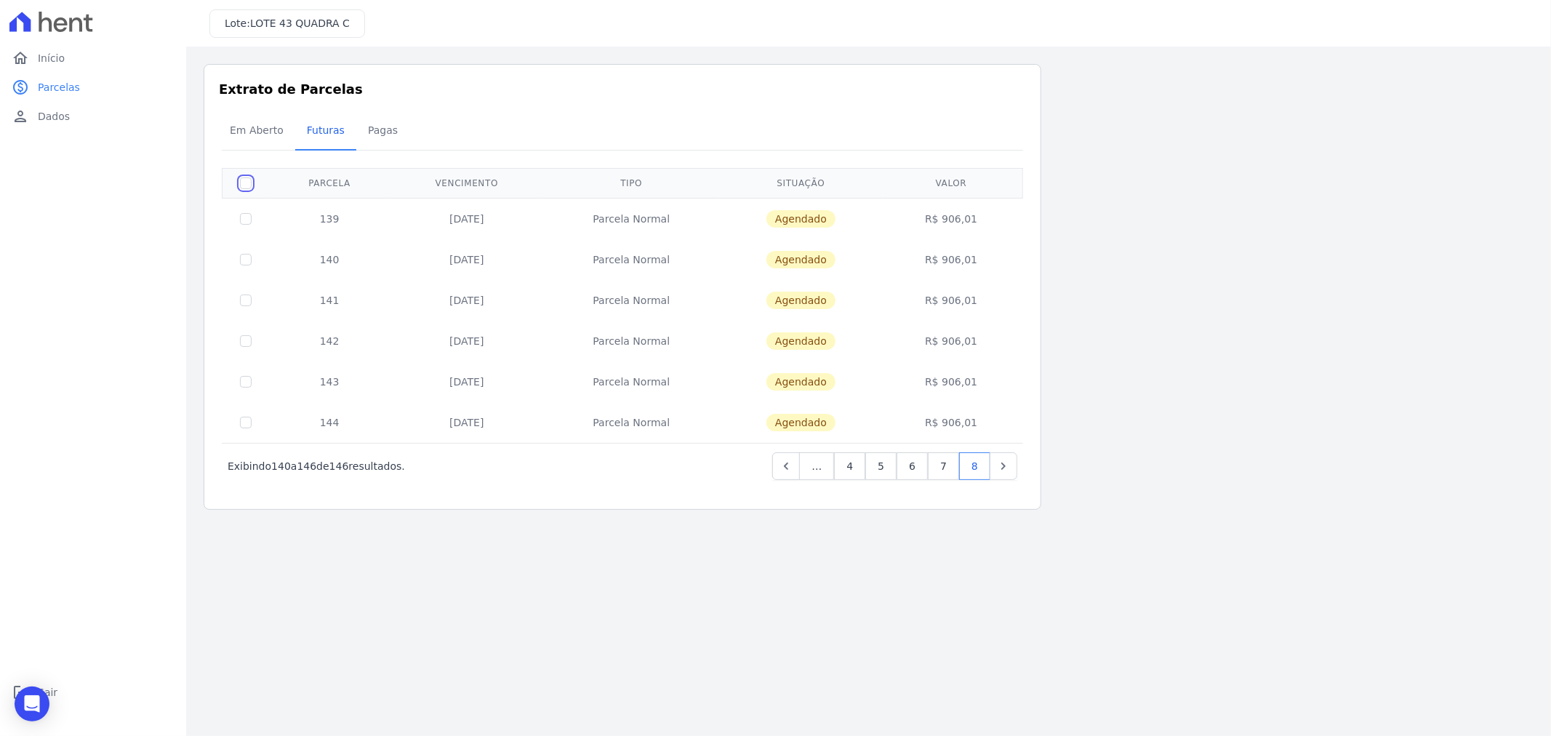
click at [243, 183] on input "checkbox" at bounding box center [246, 183] width 12 height 12
checkbox input "true"
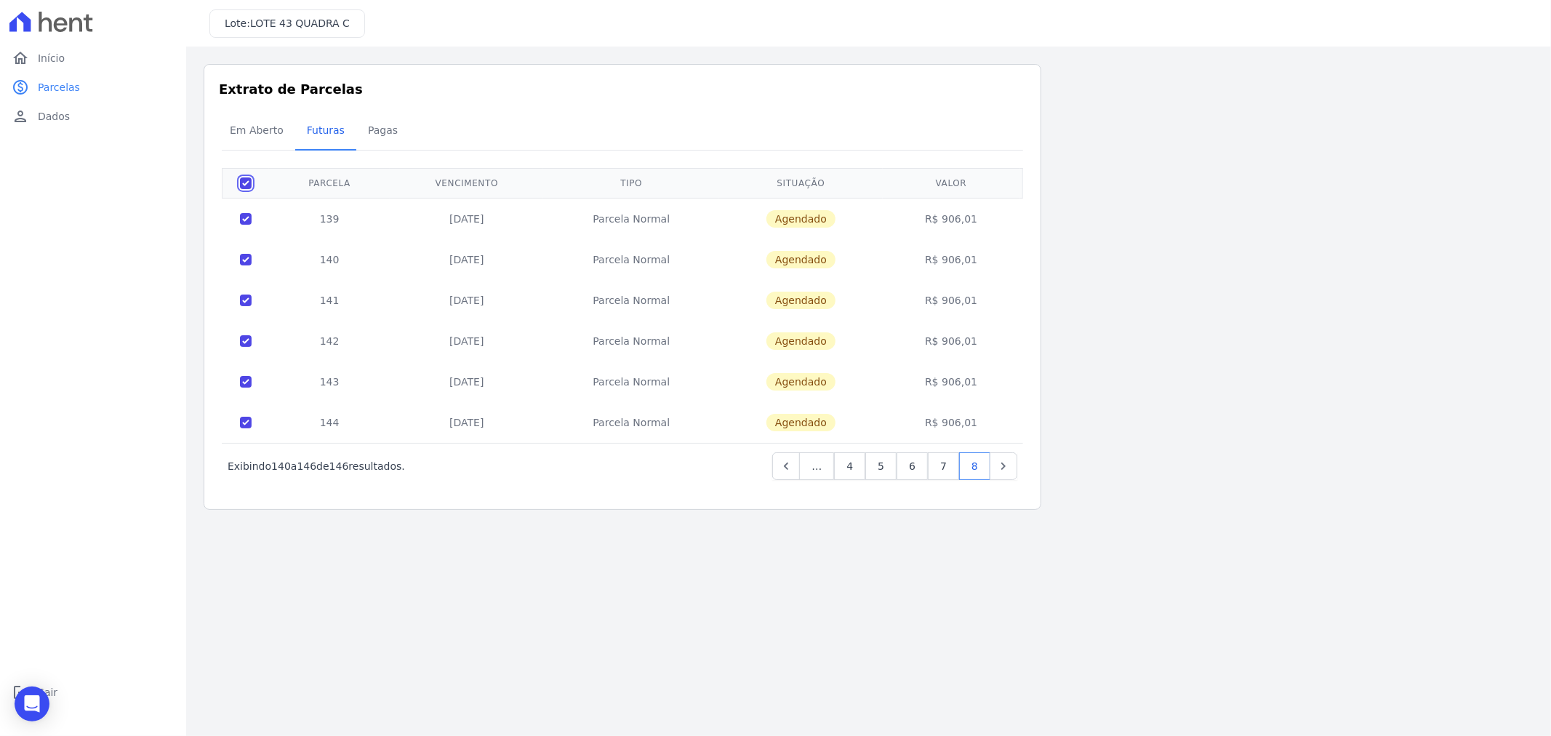
checkbox input "true"
click at [243, 183] on input "checkbox" at bounding box center [246, 183] width 12 height 12
checkbox input "false"
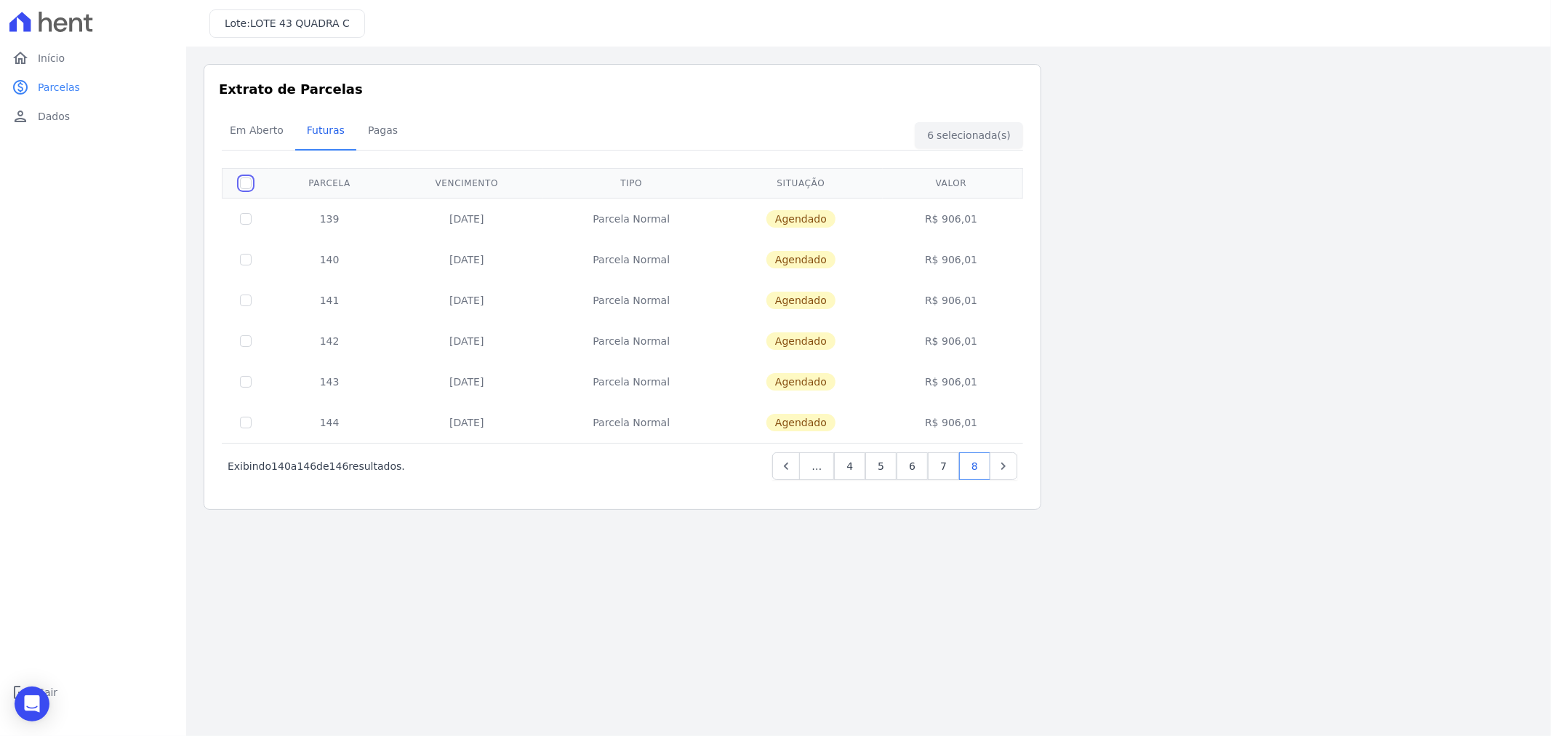
checkbox input "false"
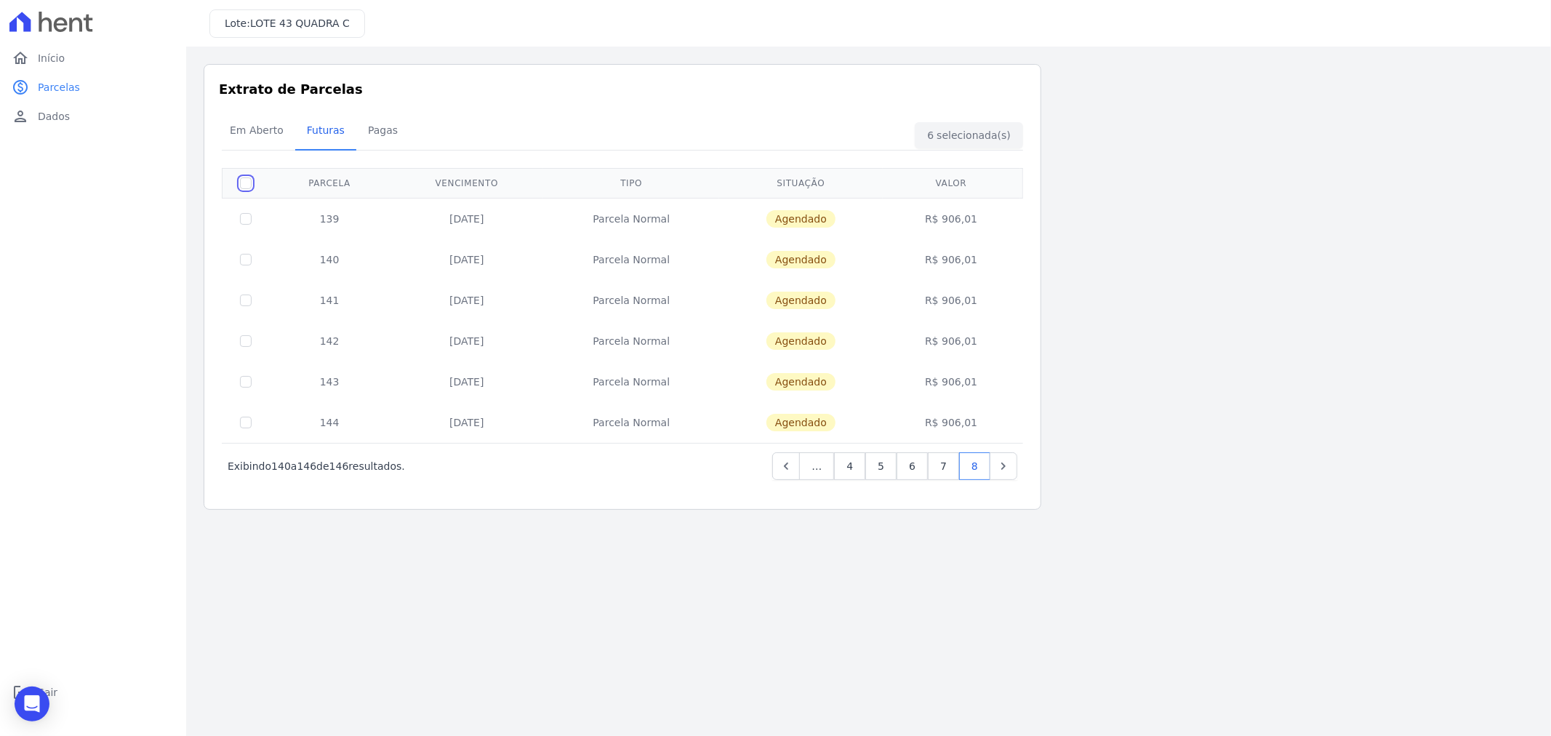
checkbox input "false"
click at [791, 463] on icon "Previous" at bounding box center [786, 466] width 15 height 15
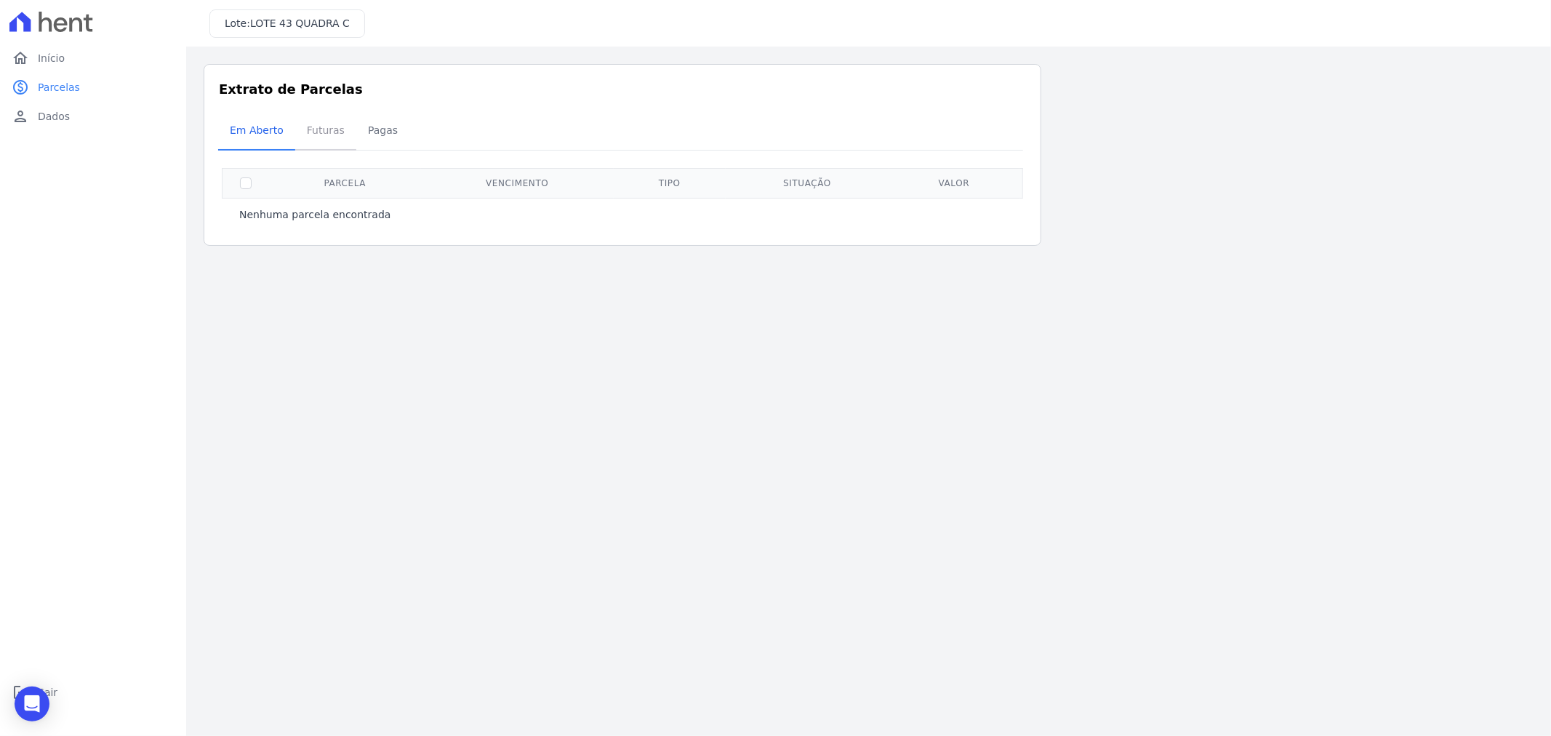
click at [316, 132] on span "Futuras" at bounding box center [325, 130] width 55 height 29
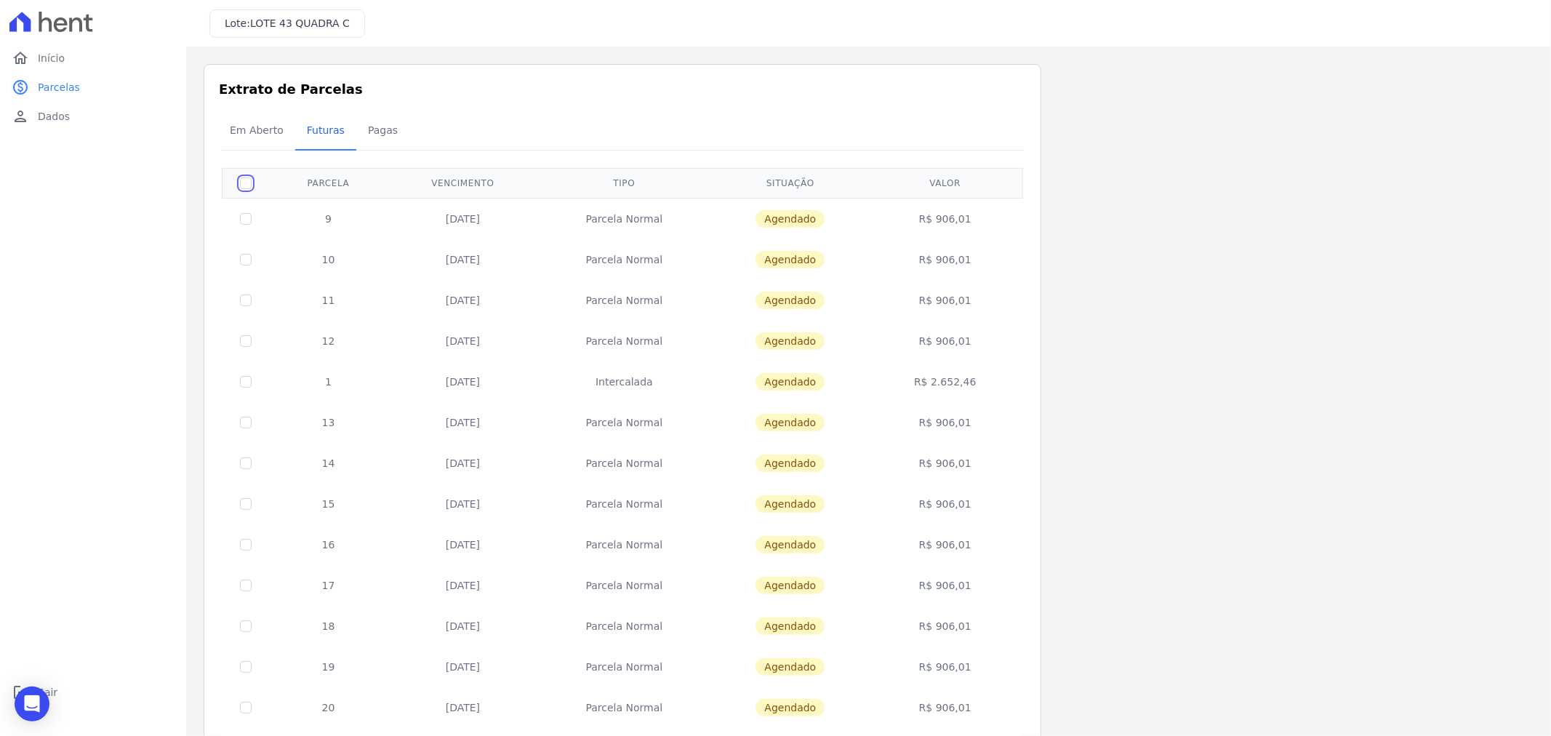
click at [245, 179] on input "checkbox" at bounding box center [246, 183] width 12 height 12
checkbox input "true"
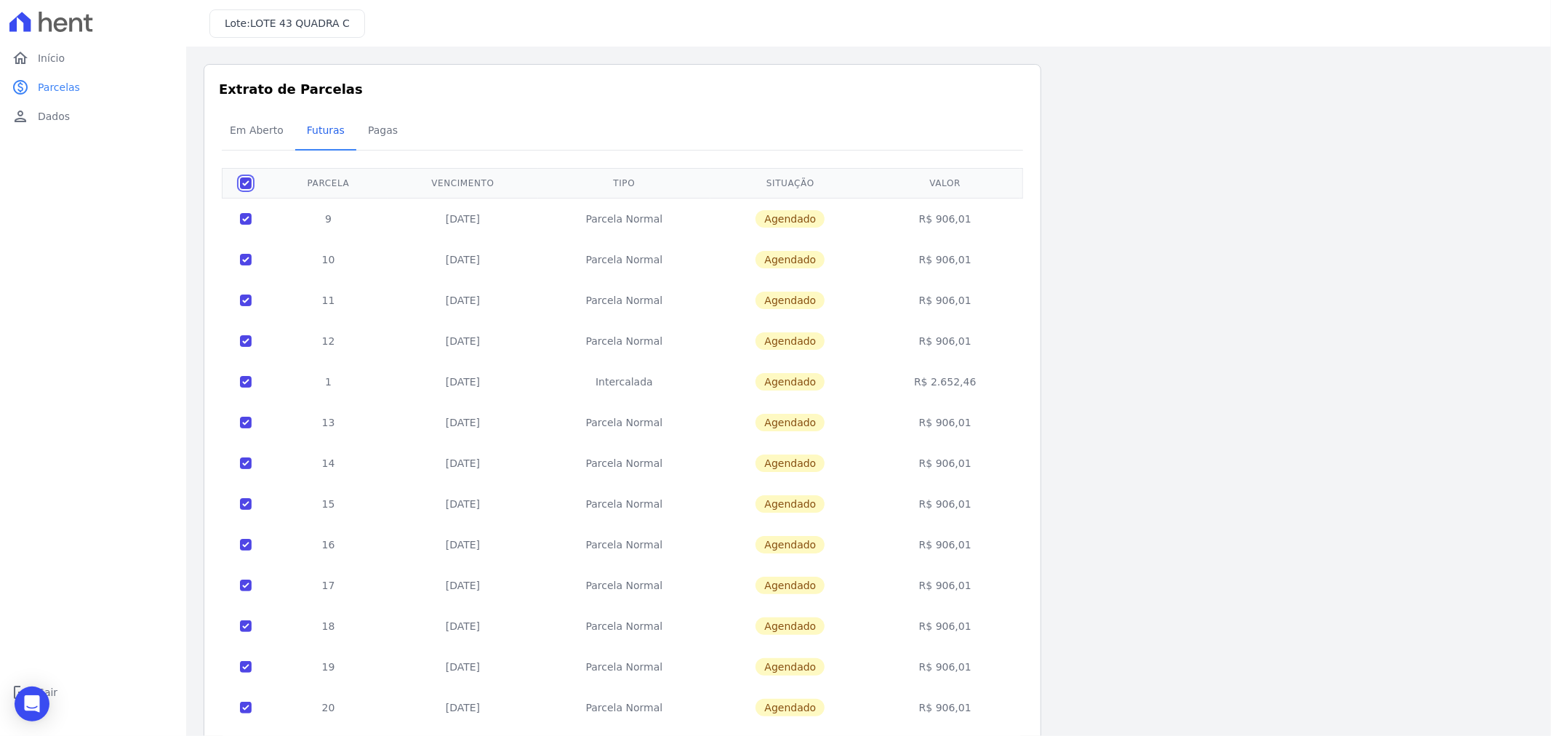
checkbox input "true"
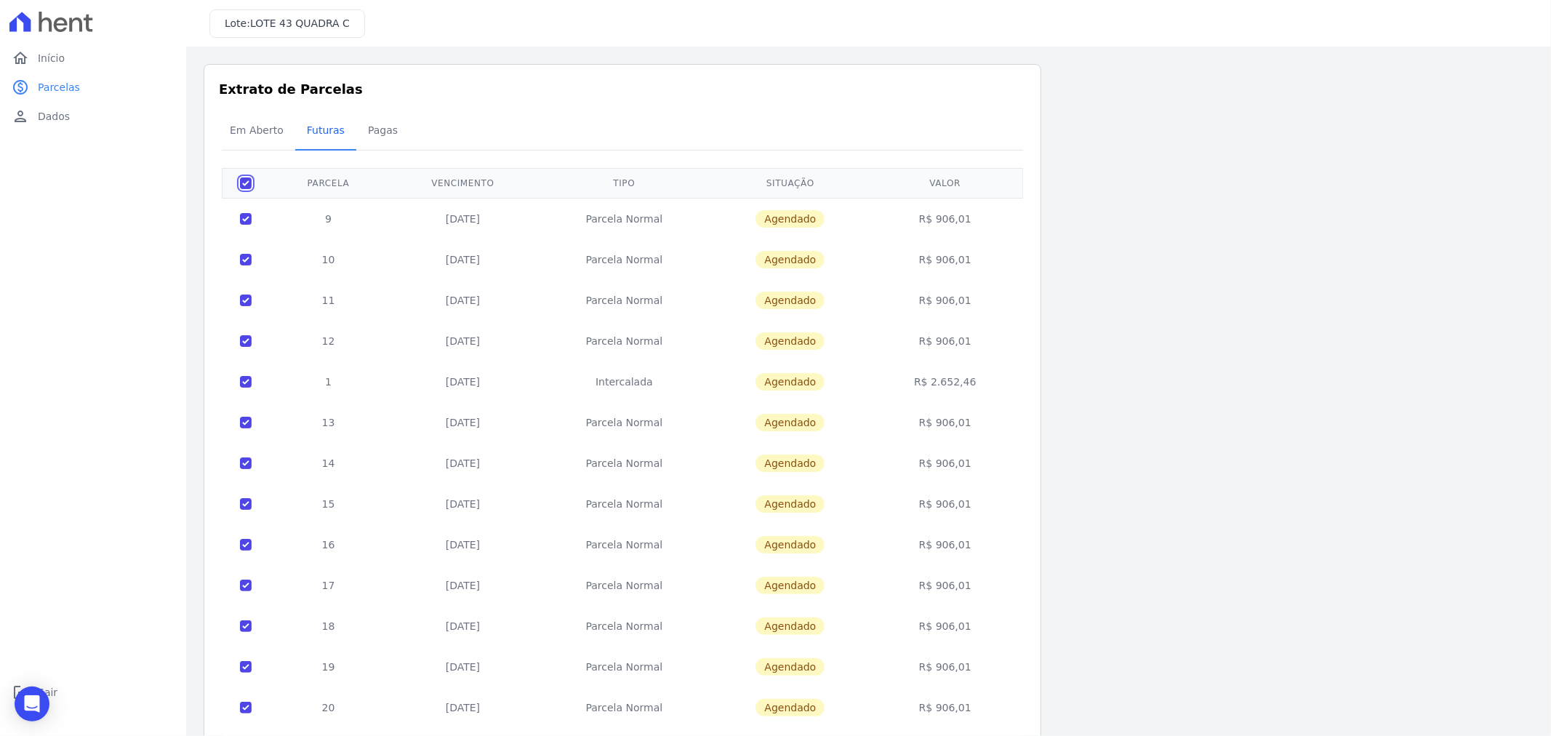
checkbox input "true"
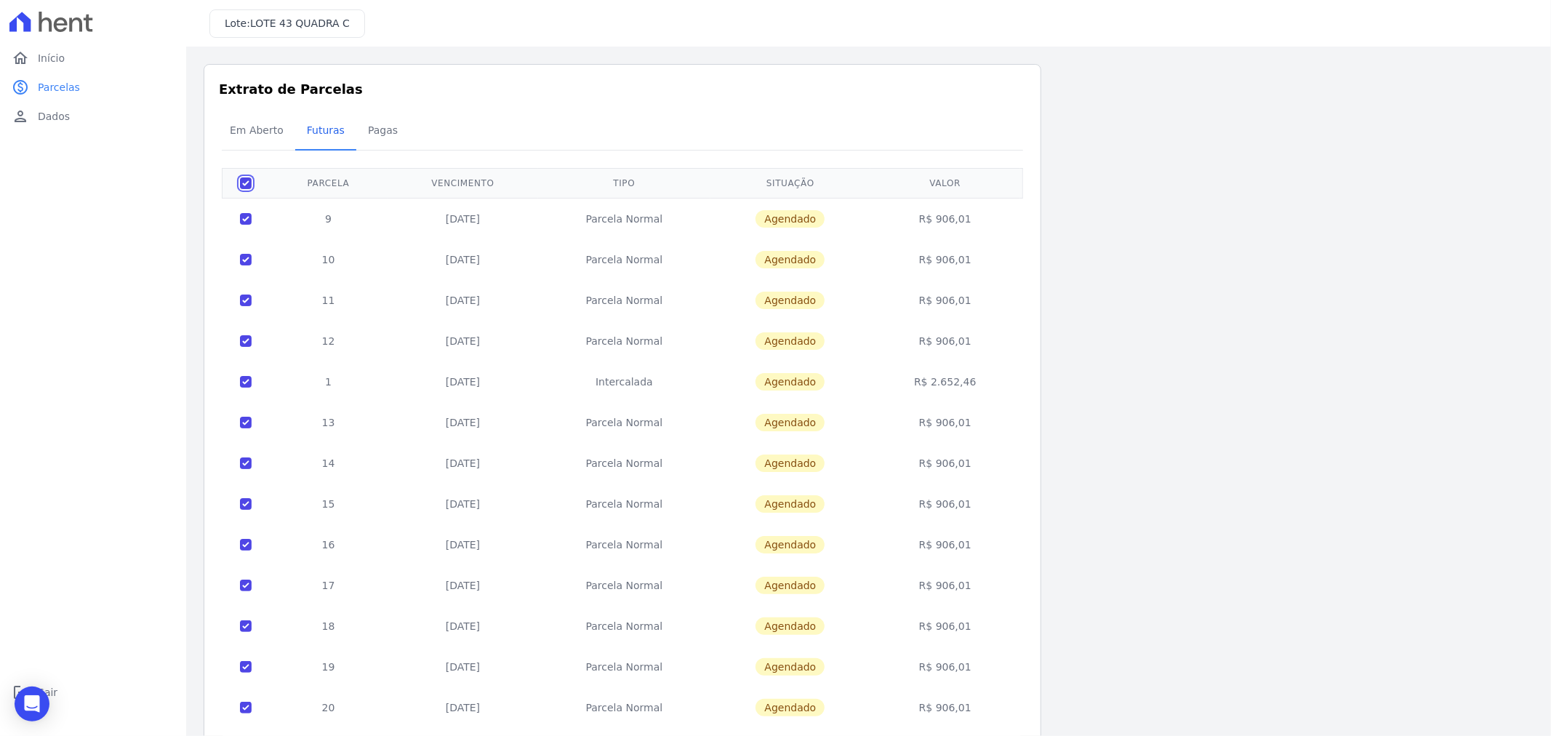
checkbox input "true"
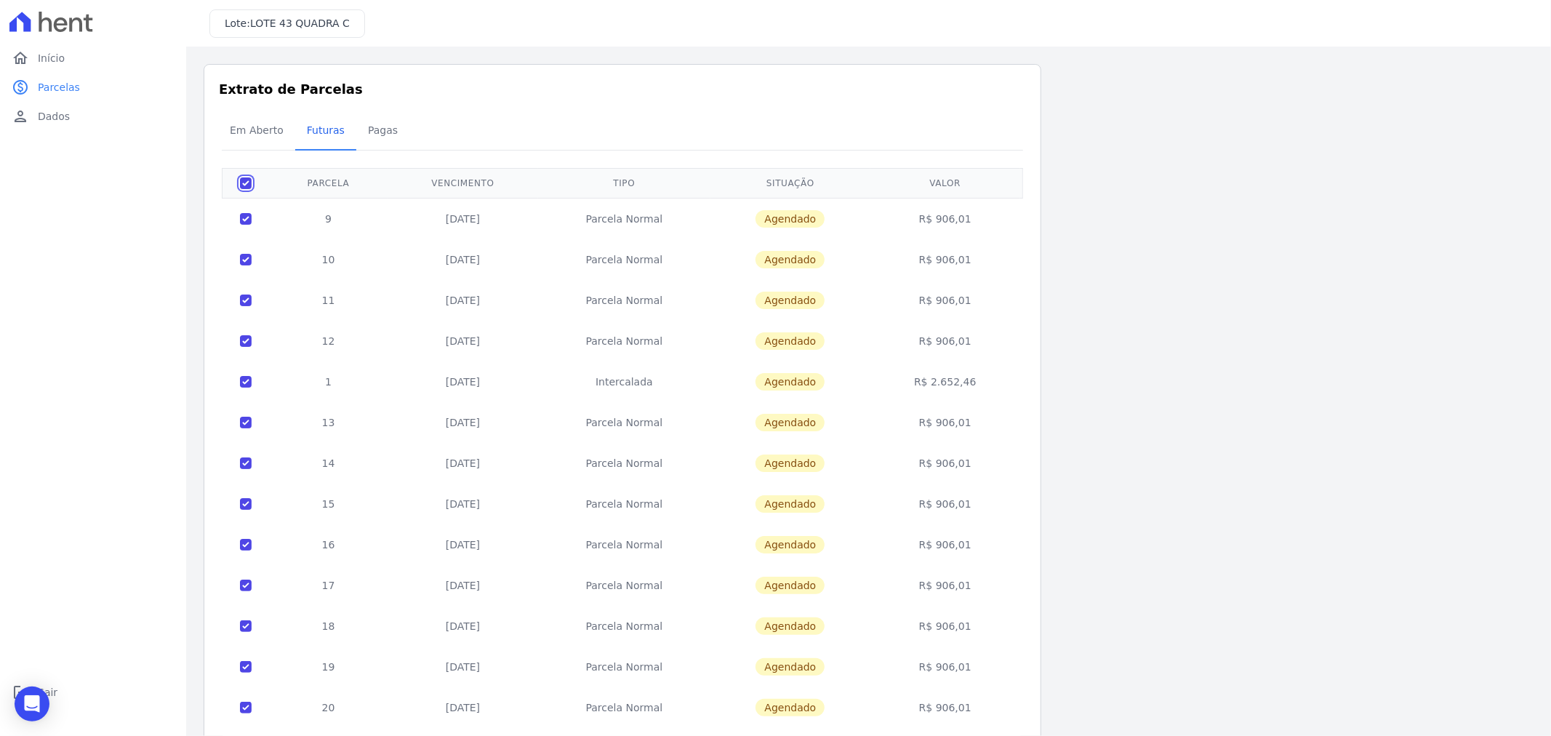
checkbox input "true"
click at [58, 114] on span "Dados" at bounding box center [54, 116] width 32 height 15
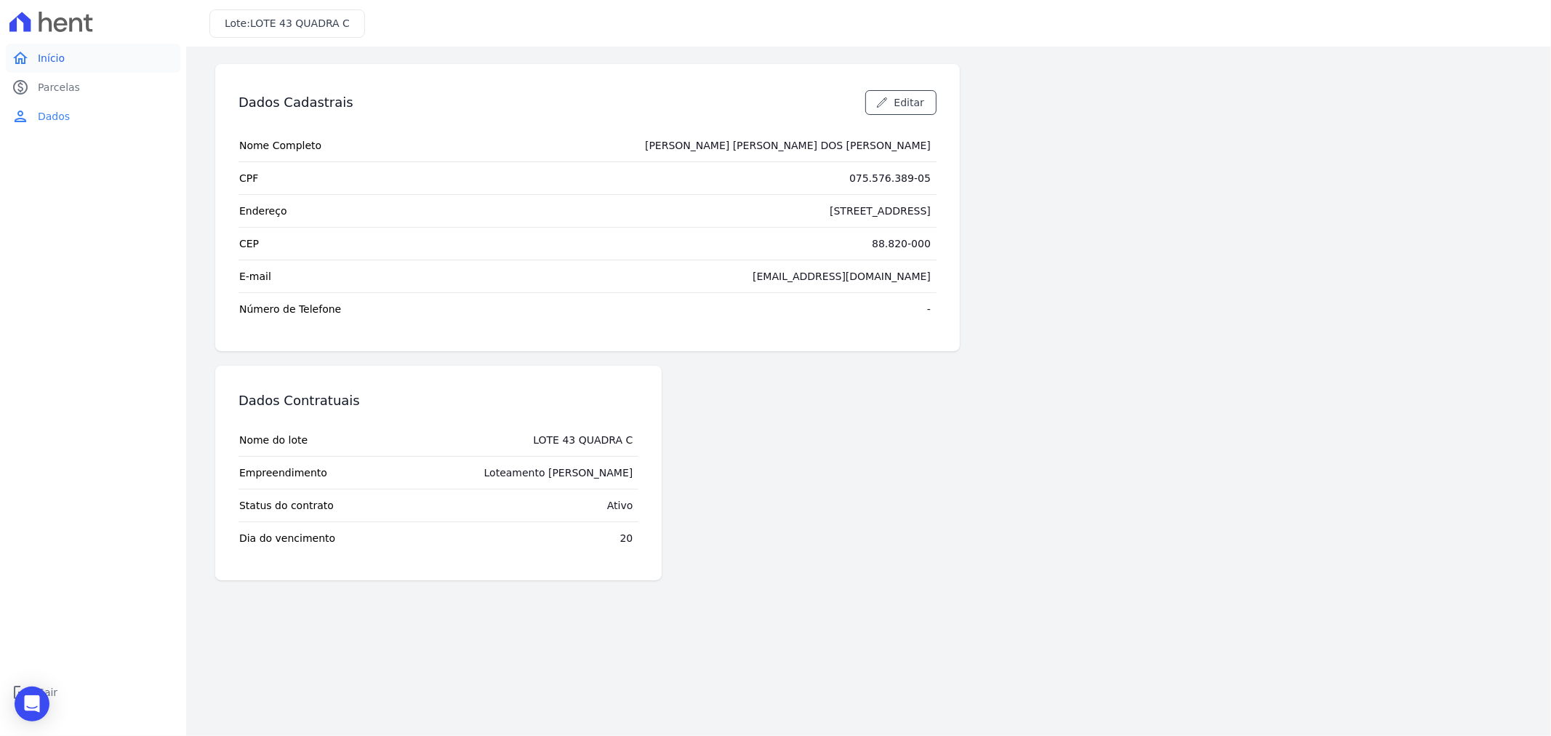
click at [63, 60] on link "home Início" at bounding box center [93, 58] width 175 height 29
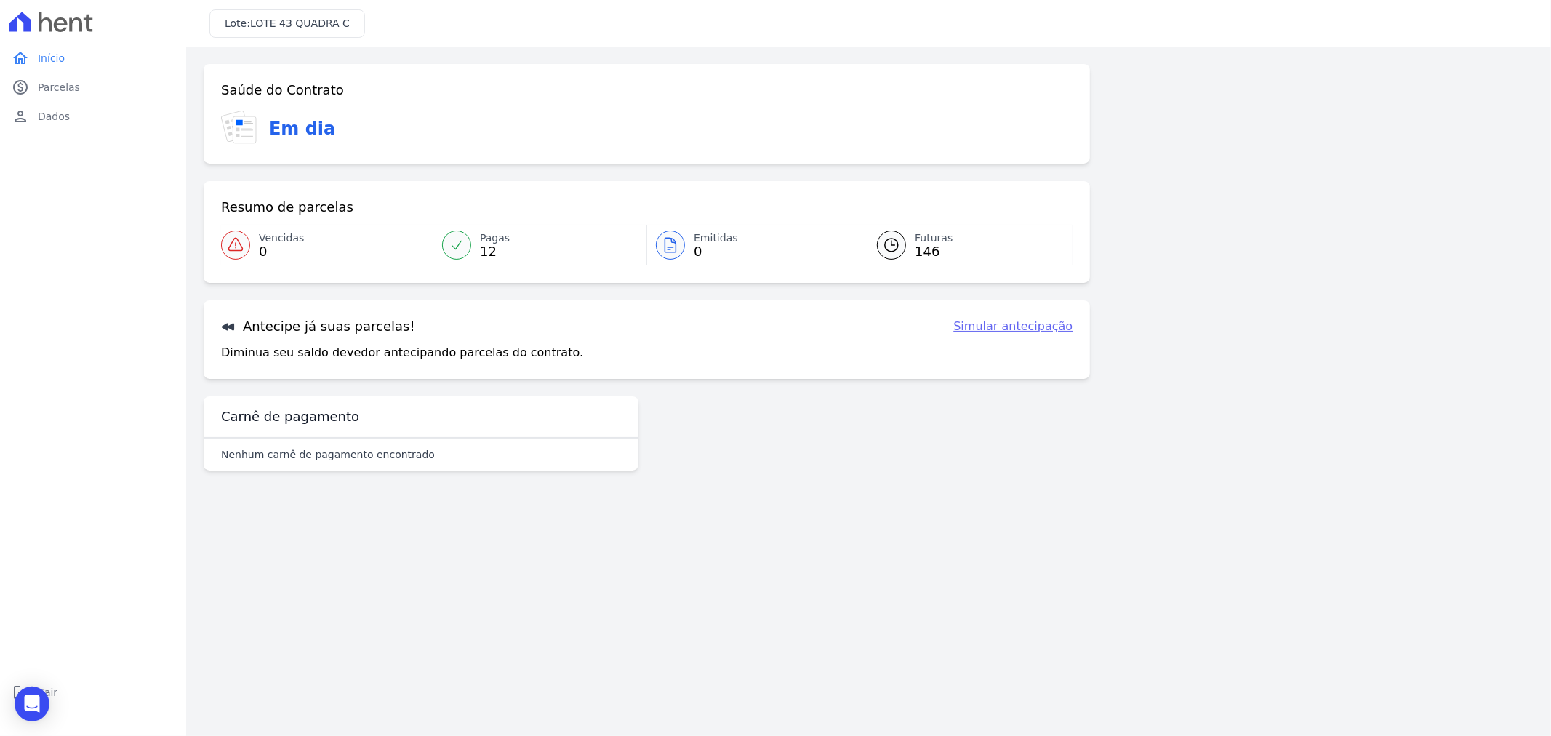
click at [1002, 325] on link "Simular antecipação" at bounding box center [1013, 326] width 119 height 17
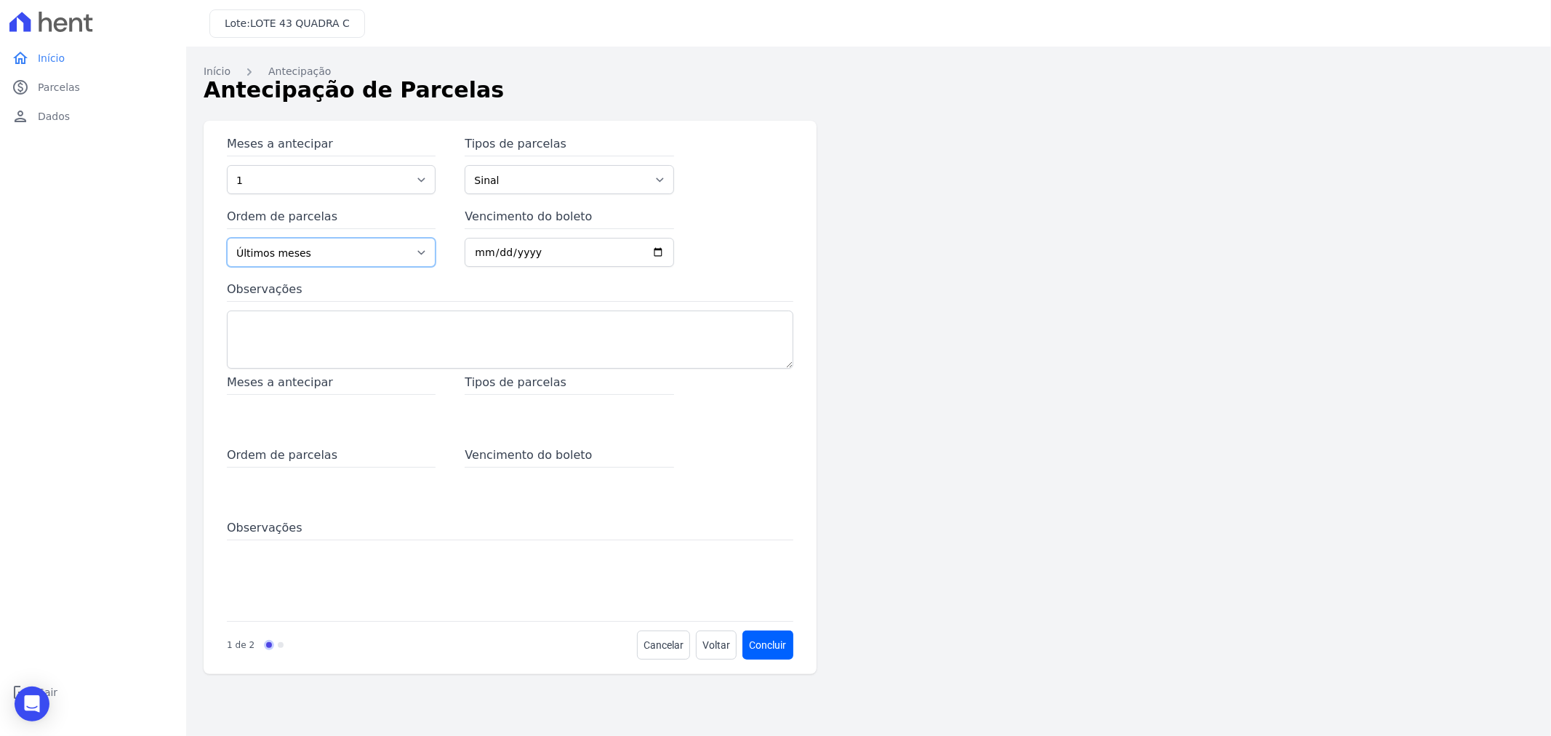
click at [411, 263] on select "Últimos meses Primeiros meses" at bounding box center [331, 252] width 209 height 29
click at [994, 271] on div "Meses a antecipar 1 2 3 4 5 6 7 8 9 10 11 12 13 14 15 16 17 18 19 20 21 22 23 2…" at bounding box center [669, 398] width 931 height 554
click at [344, 391] on span "Meses a antecipar" at bounding box center [331, 384] width 209 height 21
click at [497, 189] on select "Sinal Parcela Normal Intercalada" at bounding box center [569, 179] width 209 height 29
select select "standard"
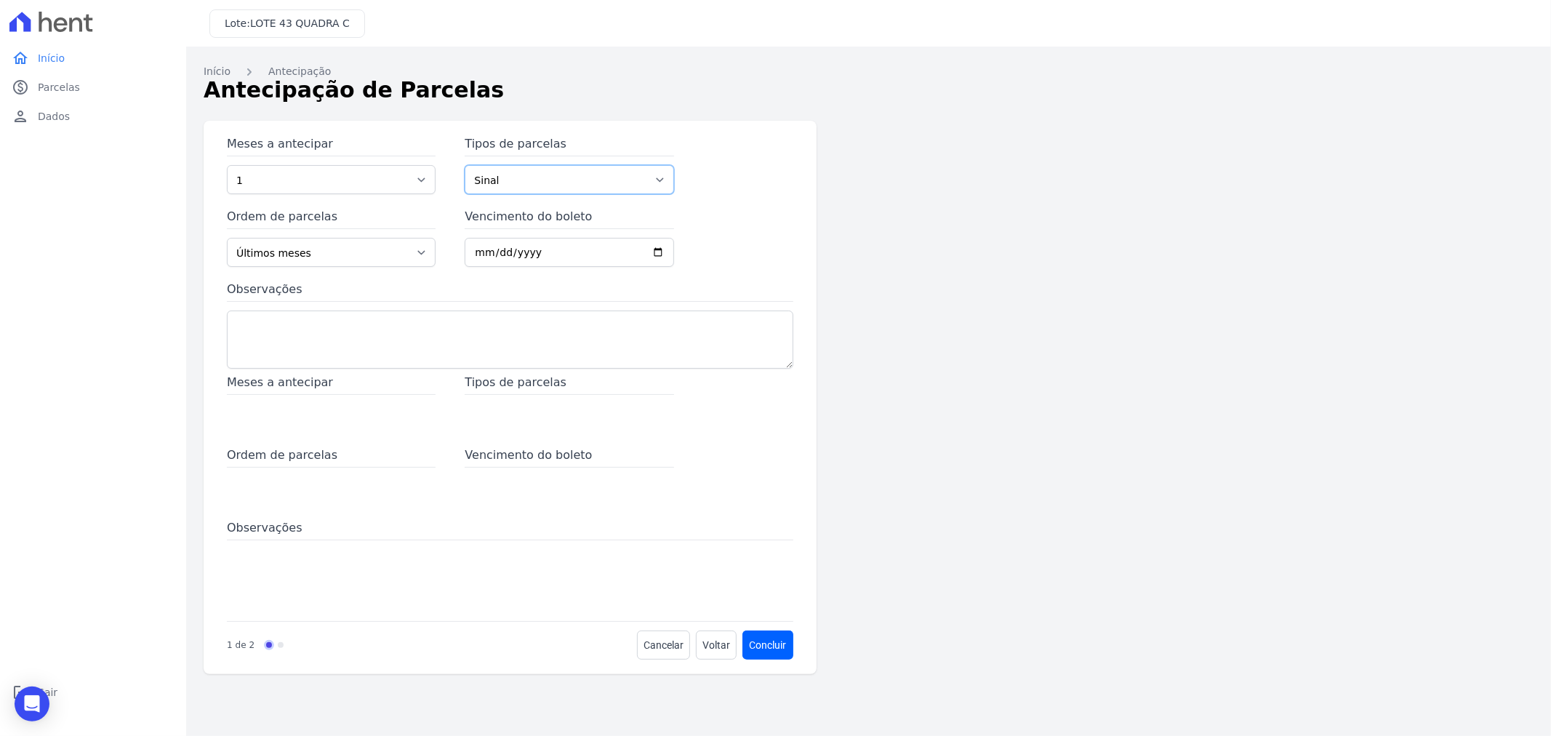
click at [465, 165] on select "Sinal Parcela Normal Intercalada" at bounding box center [569, 179] width 209 height 29
click at [222, 68] on link "Início" at bounding box center [217, 71] width 27 height 15
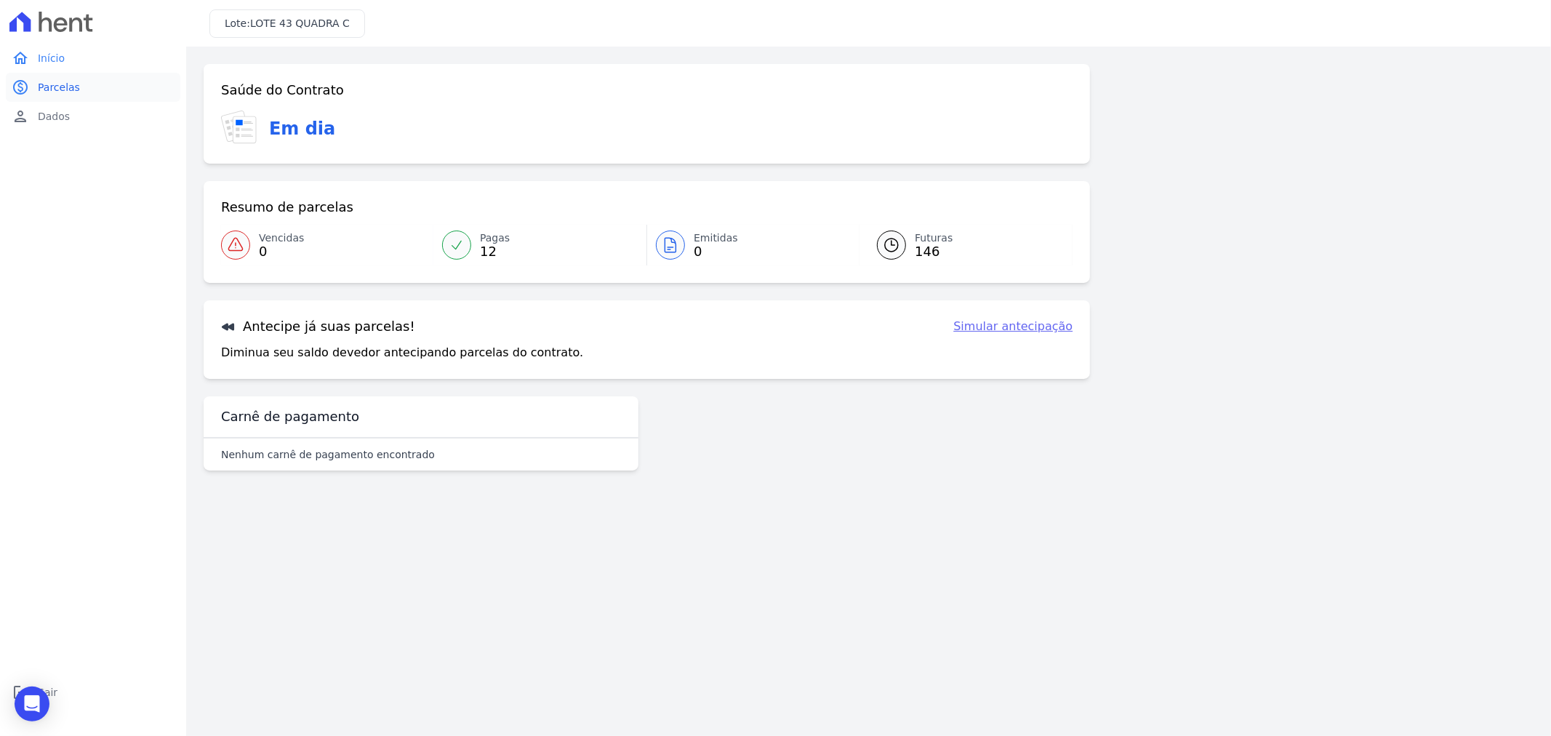
click at [60, 92] on span "Parcelas" at bounding box center [59, 87] width 42 height 15
